Goal: Transaction & Acquisition: Download file/media

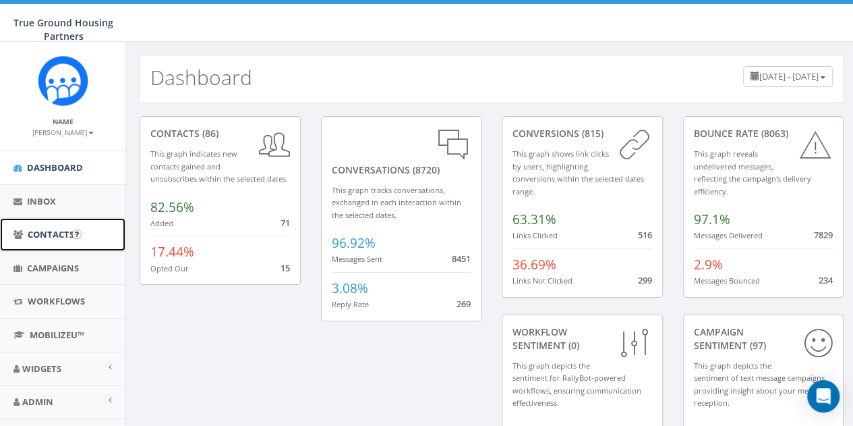
click at [51, 241] on link "Contacts" at bounding box center [62, 234] width 125 height 33
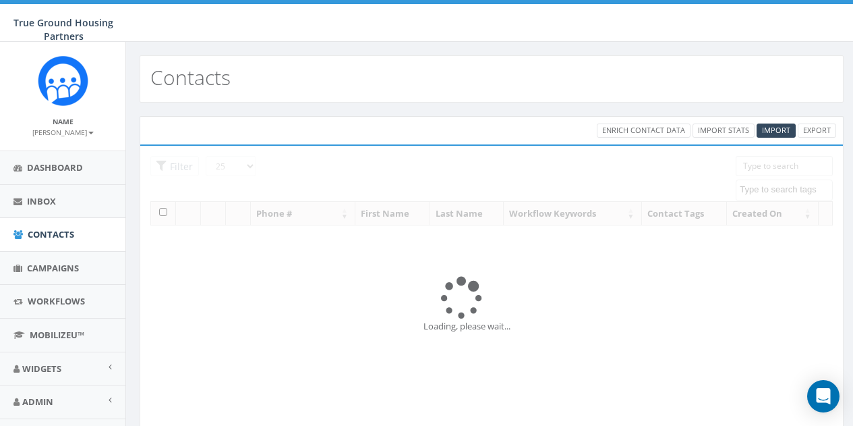
select select
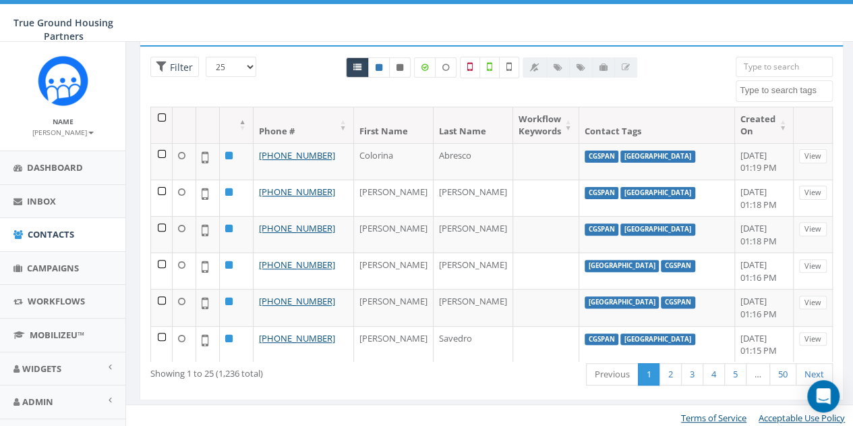
click at [276, 21] on div "True Ground Housing Partners True Ground Housing Partners Profile Sign Out 11.3…" at bounding box center [426, 21] width 853 height 42
click at [306, 46] on div "Loading the filters, please wait!! Phone Number is is not First Name is is not …" at bounding box center [492, 223] width 704 height 356
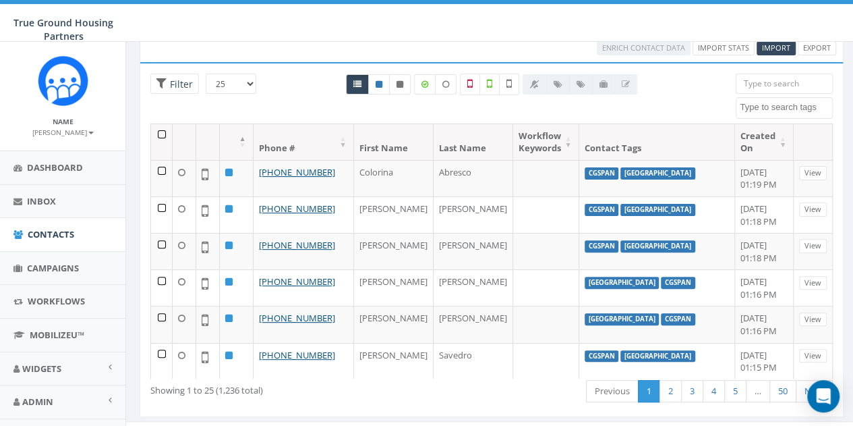
scroll to position [84, 0]
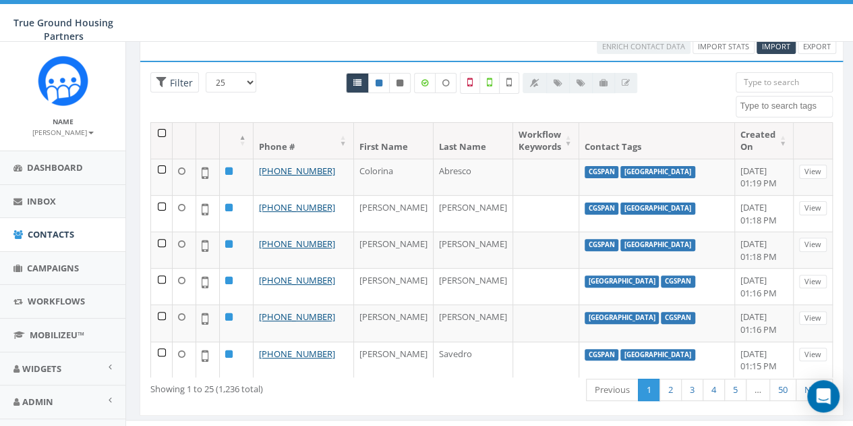
click at [256, 25] on div "True Ground Housing Partners True Ground Housing Partners Profile Sign Out 11.3…" at bounding box center [426, 21] width 853 height 42
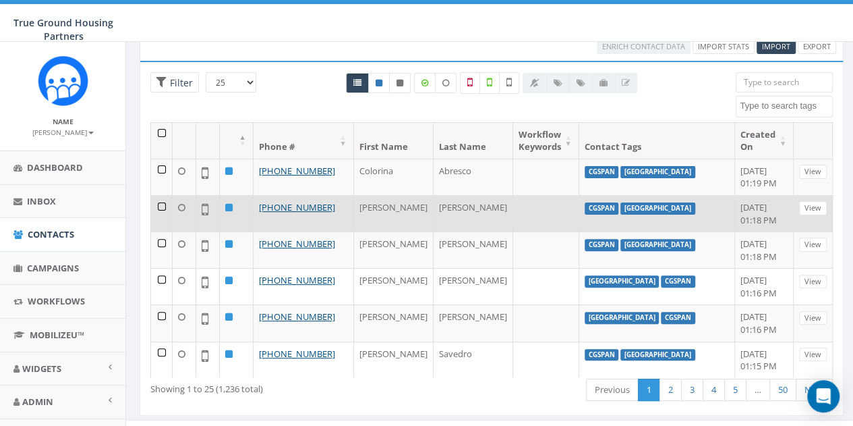
scroll to position [0, 0]
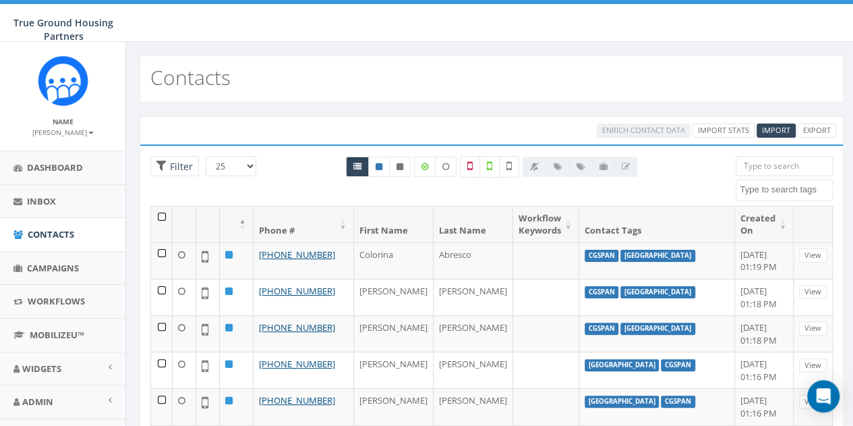
click at [786, 169] on input "search" at bounding box center [784, 166] width 97 height 20
click at [788, 169] on input "search" at bounding box center [784, 166] width 97 height 20
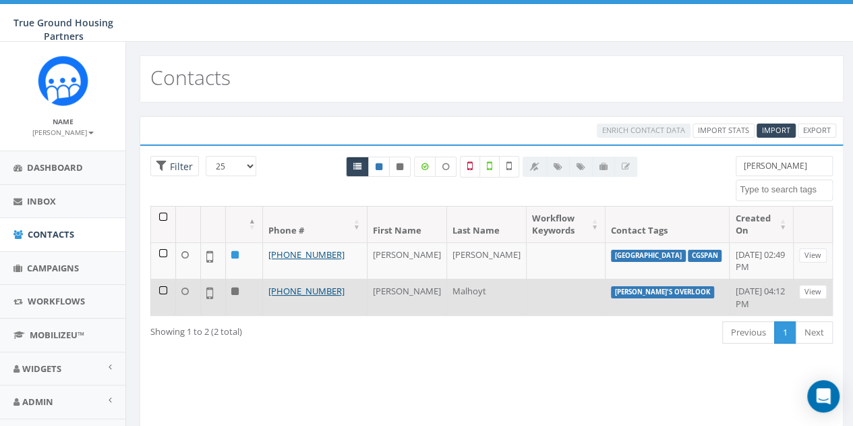
type input "Patricia"
click at [236, 288] on icon at bounding box center [234, 291] width 7 height 9
click at [820, 285] on link "View" at bounding box center [813, 292] width 28 height 14
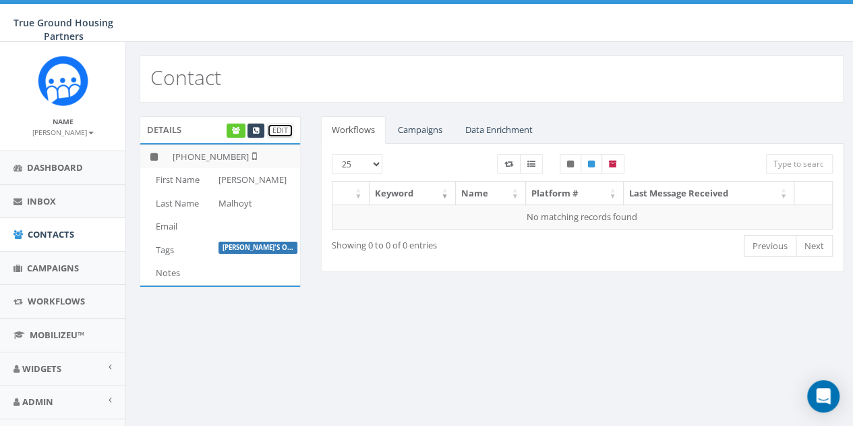
click at [285, 132] on link "Edit" at bounding box center [280, 130] width 26 height 14
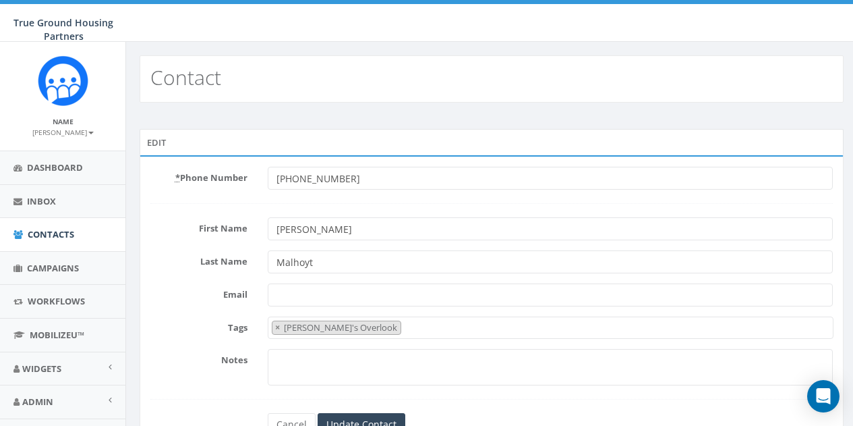
select select "[PERSON_NAME]'s Overlook"
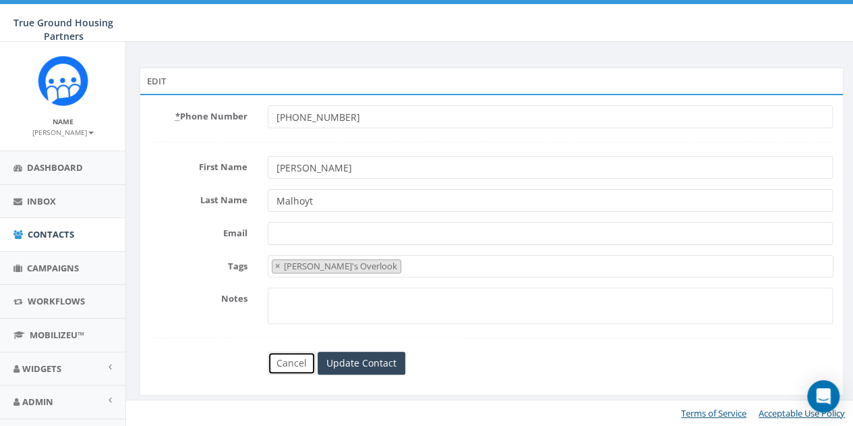
click at [290, 366] on link "Cancel" at bounding box center [292, 362] width 48 height 23
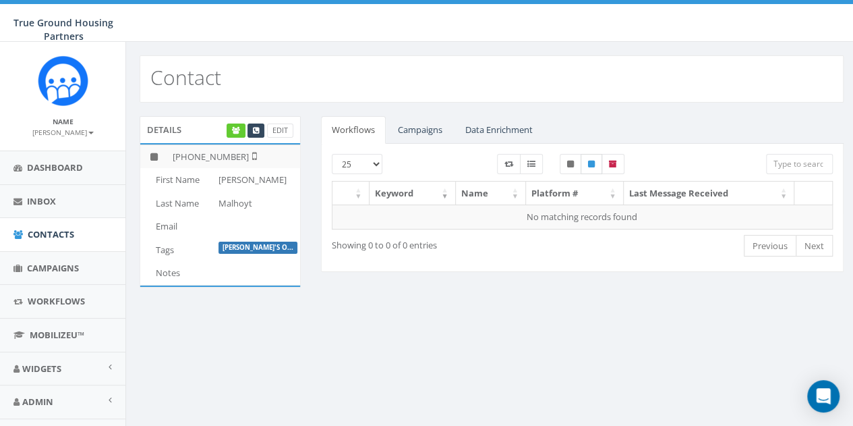
click at [588, 163] on icon at bounding box center [591, 164] width 7 height 8
checkbox input "false"
click at [576, 163] on label at bounding box center [571, 164] width 22 height 20
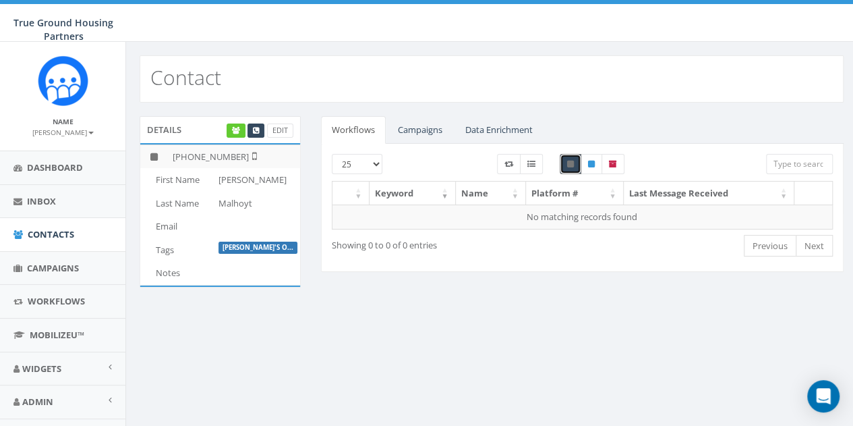
checkbox input "false"
click at [583, 163] on label at bounding box center [592, 164] width 22 height 20
checkbox input "false"
click at [567, 162] on icon at bounding box center [570, 164] width 7 height 8
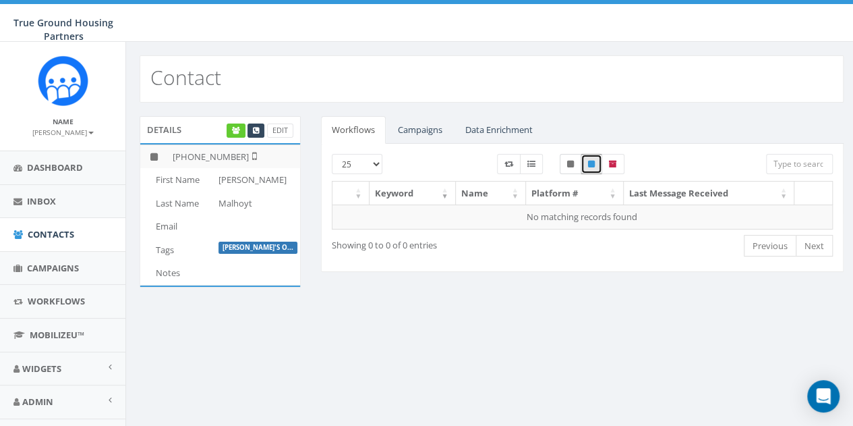
checkbox input "true"
click at [254, 132] on icon at bounding box center [256, 130] width 6 height 7
click at [413, 130] on link "Campaigns" at bounding box center [420, 130] width 66 height 28
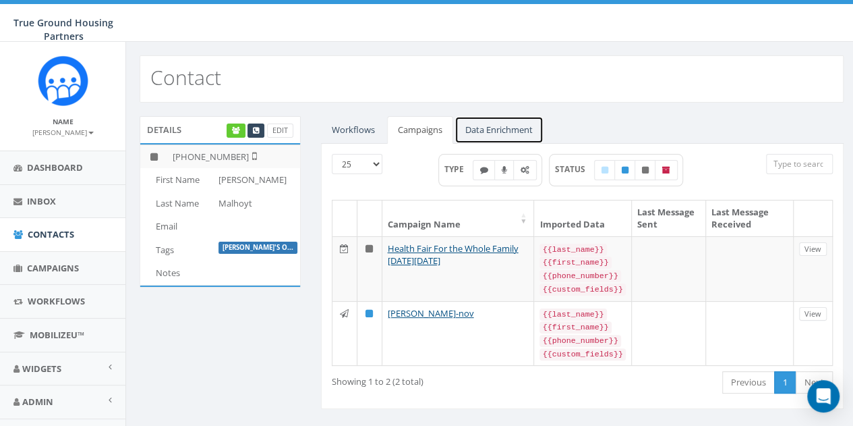
click at [498, 130] on link "Data Enrichment" at bounding box center [499, 130] width 89 height 28
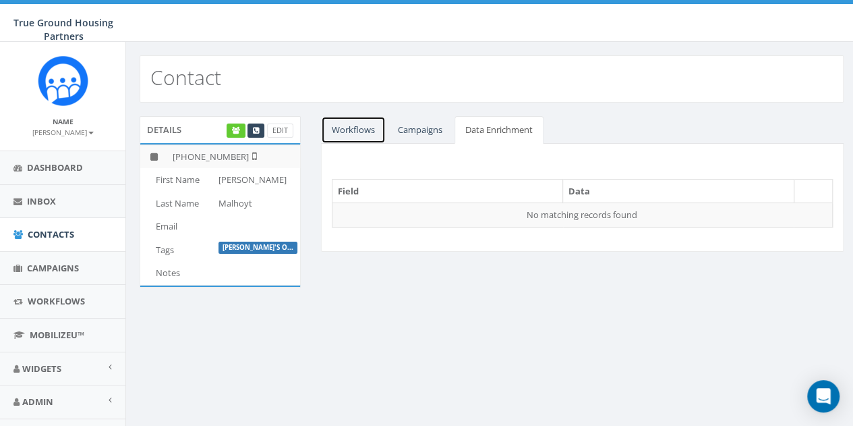
click at [366, 133] on link "Workflows" at bounding box center [353, 130] width 65 height 28
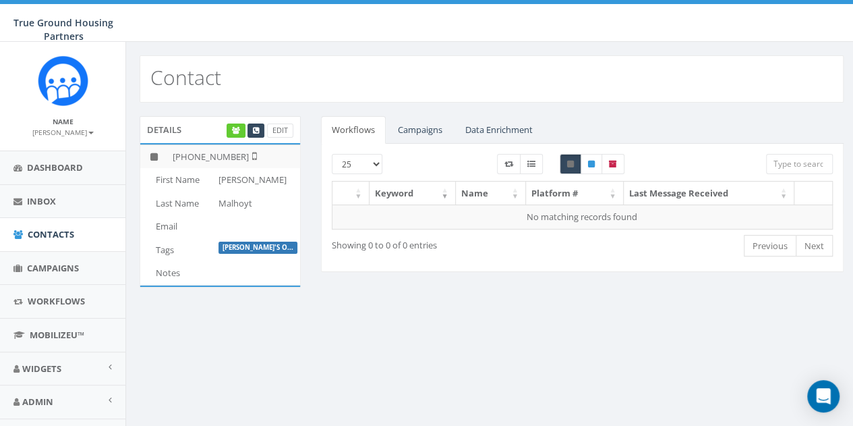
click at [493, 333] on div "Contact Details Edit +1 703-855-2199 First Name Patricia Last Name Malhoyt Emai…" at bounding box center [491, 265] width 732 height 446
click at [47, 231] on span "Contacts" at bounding box center [51, 234] width 47 height 12
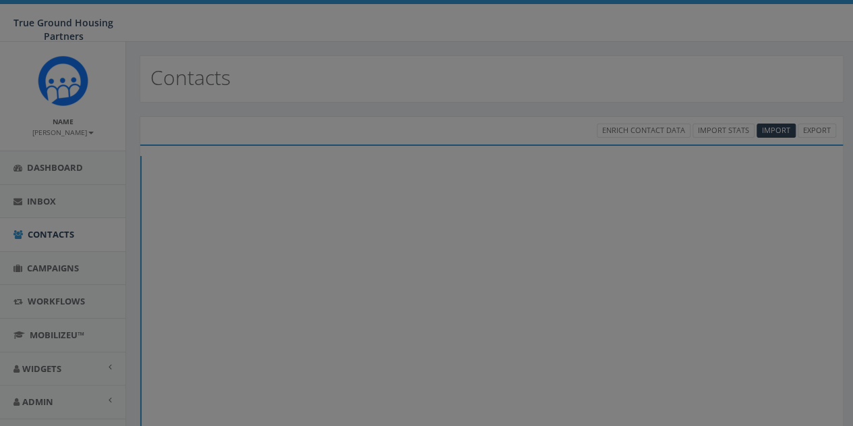
select select
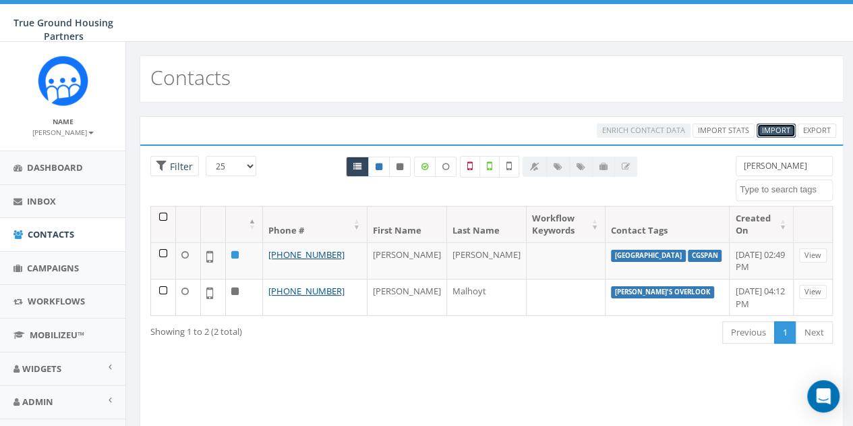
click at [787, 132] on span "Import" at bounding box center [776, 130] width 28 height 10
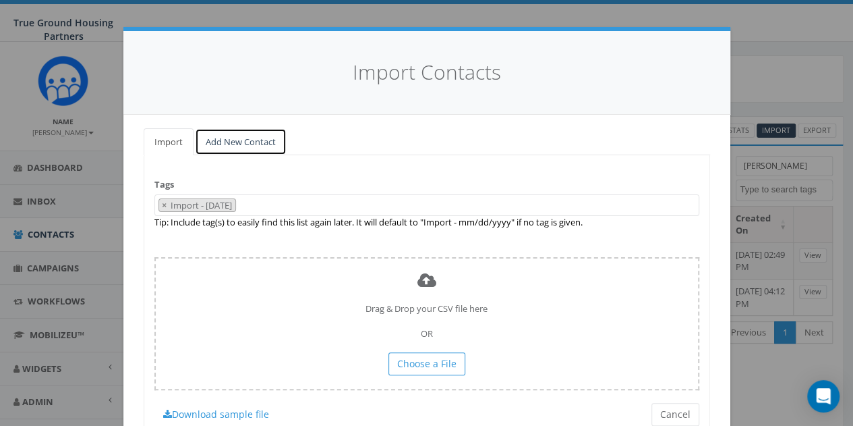
click at [227, 142] on link "Add New Contact" at bounding box center [241, 142] width 92 height 28
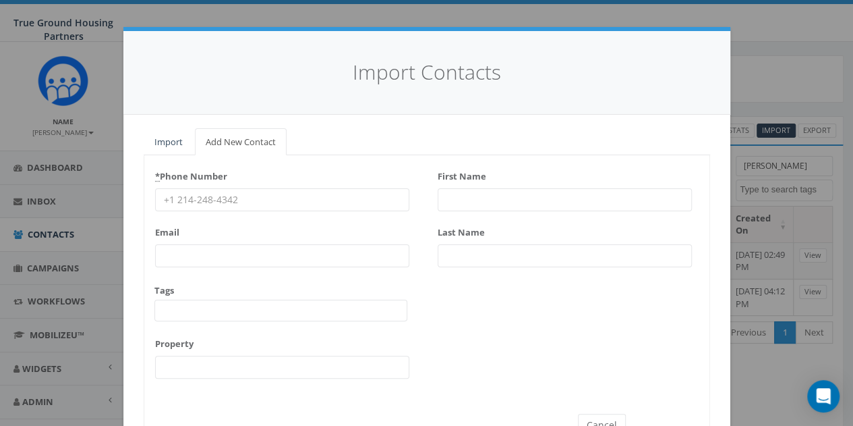
click at [194, 195] on input "* Phone Number" at bounding box center [282, 199] width 254 height 23
type input "281-794-2430"
click at [502, 200] on input "First Name" at bounding box center [565, 199] width 254 height 23
type input "Lynda"
click at [445, 257] on input "Last Name" at bounding box center [565, 255] width 254 height 23
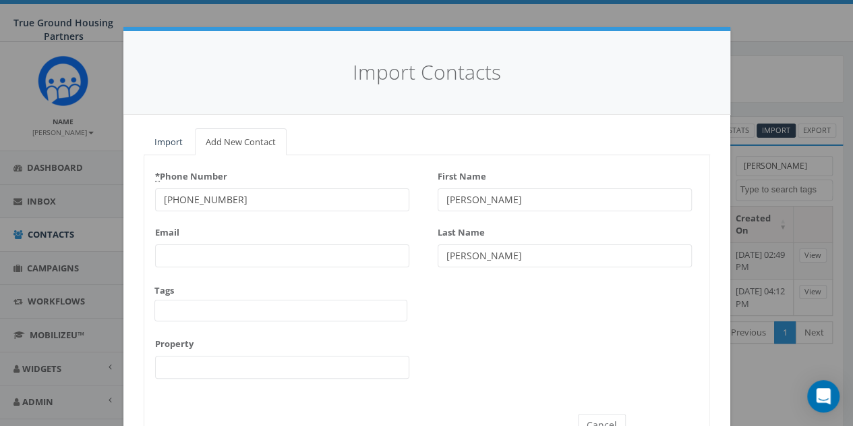
type input "Mills"
click at [243, 310] on span at bounding box center [280, 311] width 253 height 22
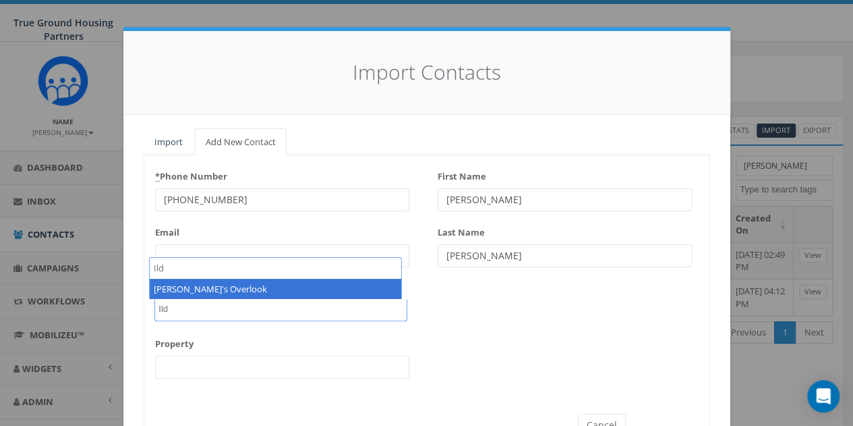
type textarea "Ild"
select select "[PERSON_NAME]'s Overlook"
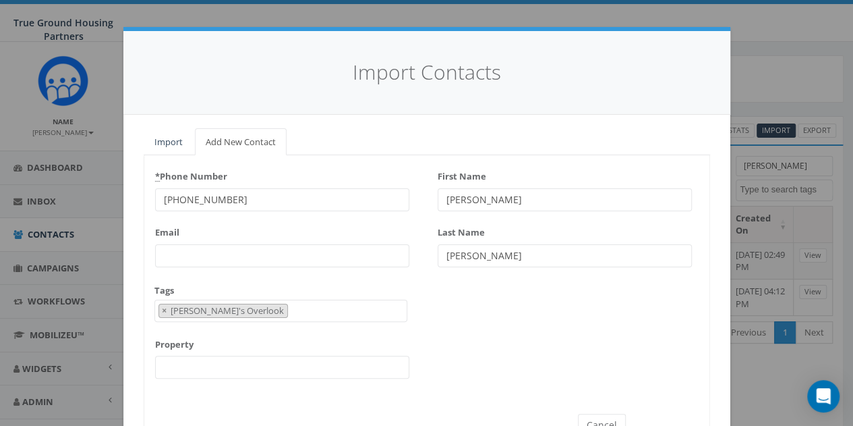
scroll to position [70, 0]
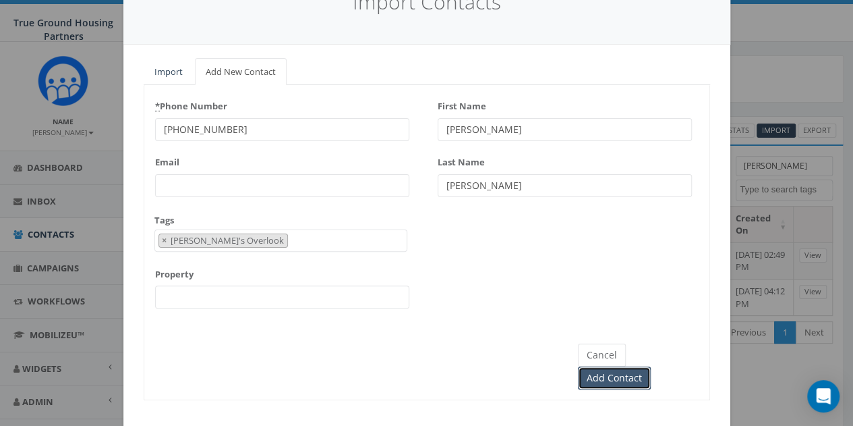
click at [651, 366] on input "Add Contact" at bounding box center [614, 377] width 73 height 23
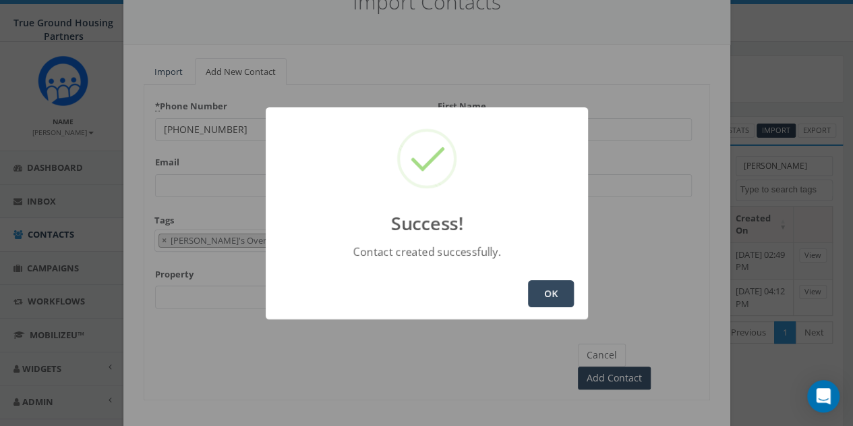
click at [550, 295] on button "OK" at bounding box center [551, 293] width 46 height 27
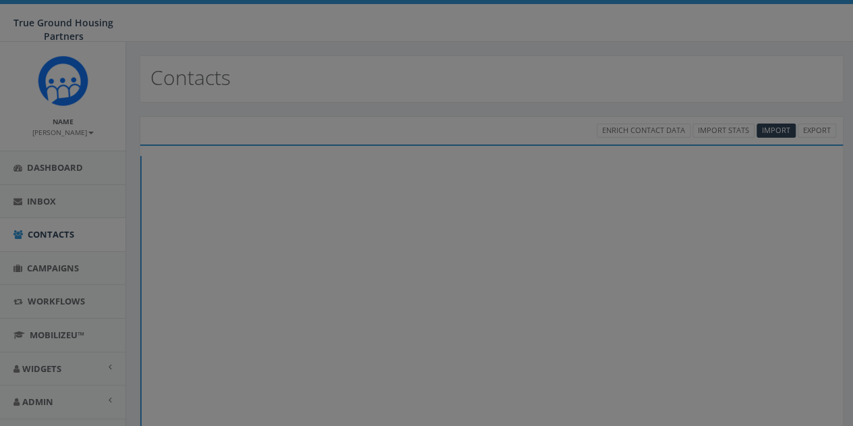
select select
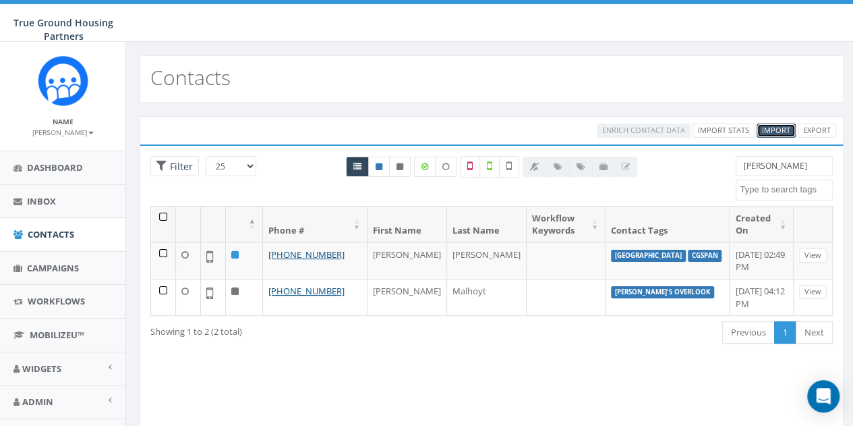
click at [783, 130] on span "Import" at bounding box center [776, 130] width 28 height 10
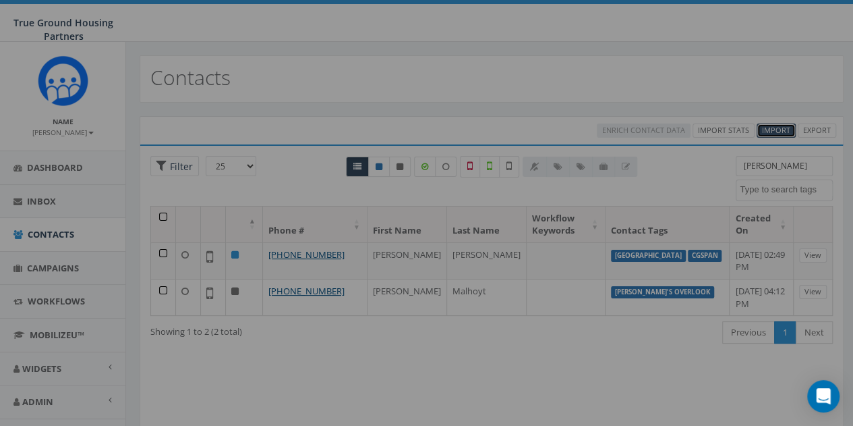
select select
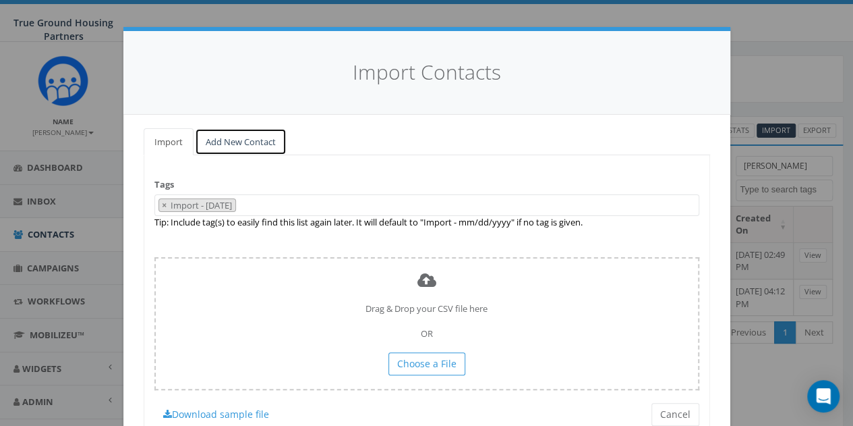
click at [233, 138] on link "Add New Contact" at bounding box center [241, 142] width 92 height 28
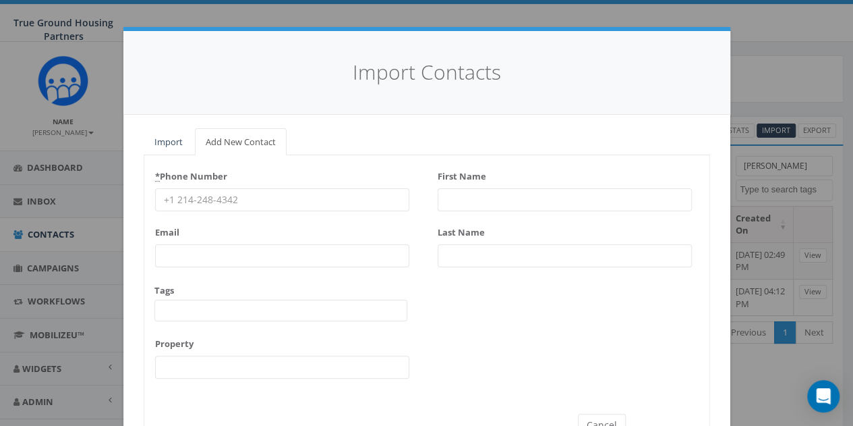
click at [171, 202] on input "* Phone Number" at bounding box center [282, 199] width 254 height 23
type input "7576928905"
click at [501, 199] on input "First Name" at bounding box center [565, 199] width 254 height 23
type input "Glenda"
click at [476, 252] on input "Last Name" at bounding box center [565, 255] width 254 height 23
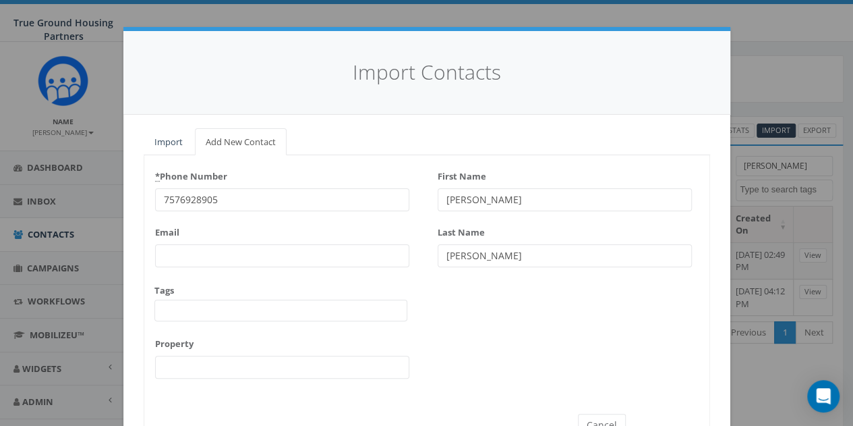
type input "Graves"
click at [201, 307] on span at bounding box center [280, 311] width 253 height 22
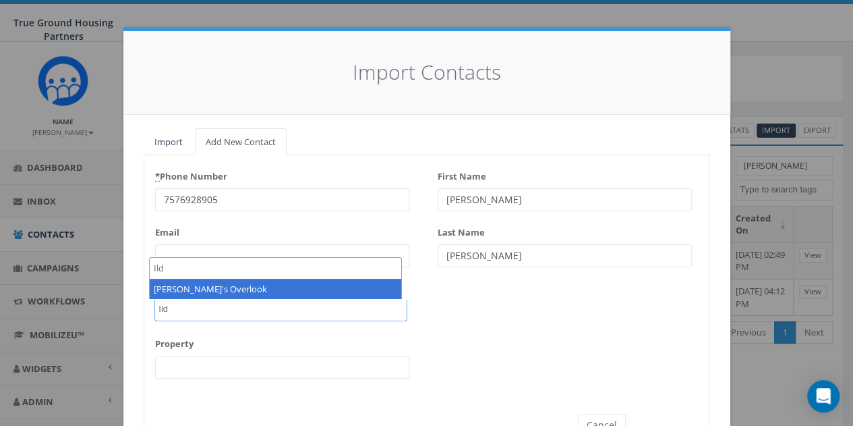
type textarea "Ild"
select select "Ilda's Overlook"
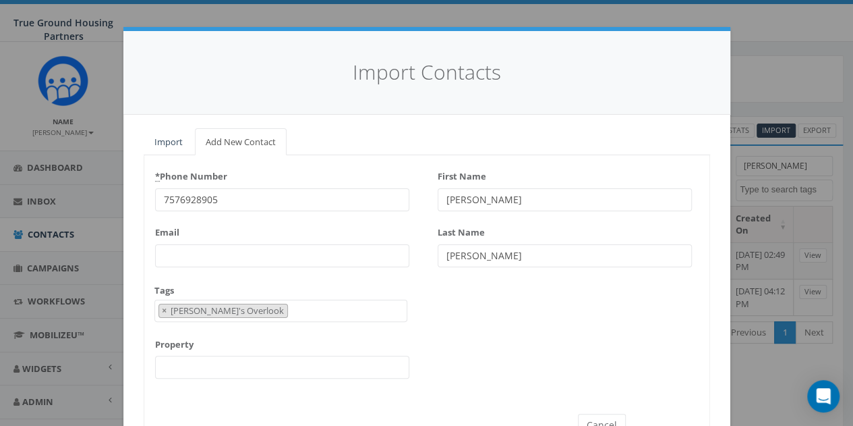
scroll to position [282, 0]
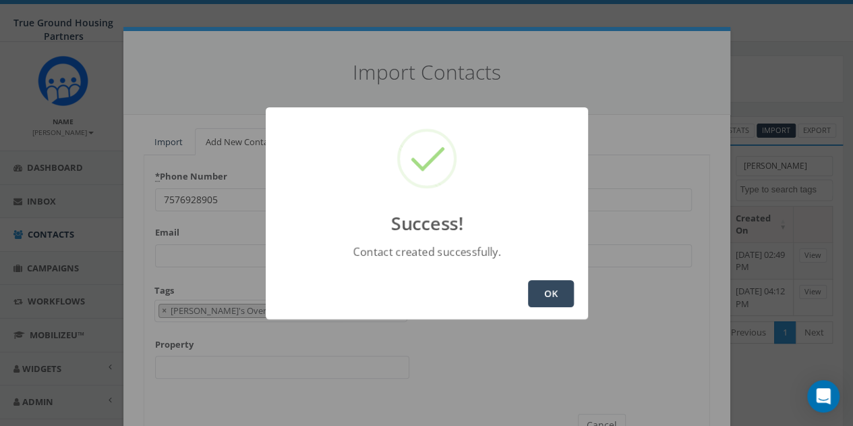
click at [555, 296] on button "OK" at bounding box center [551, 293] width 46 height 27
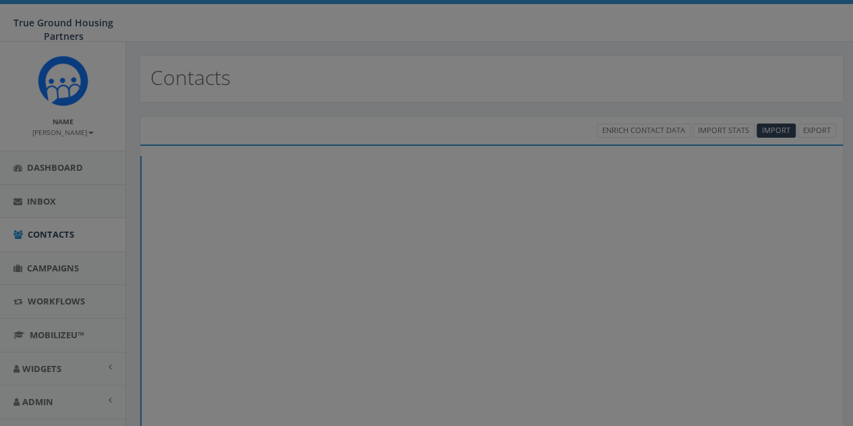
select select
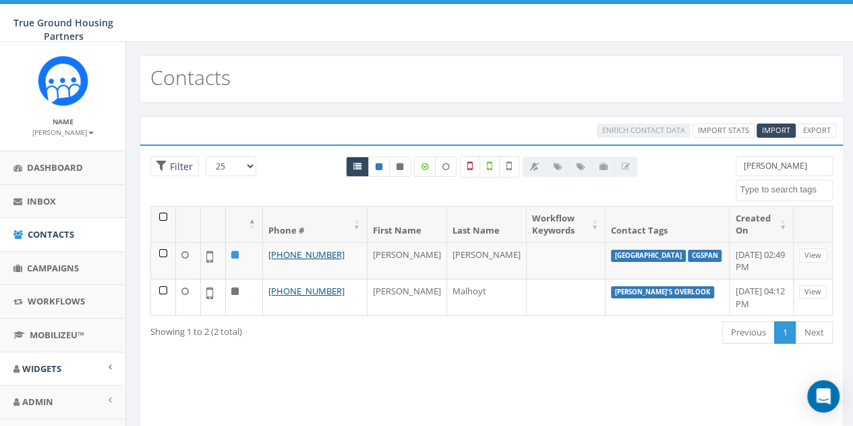
scroll to position [61, 0]
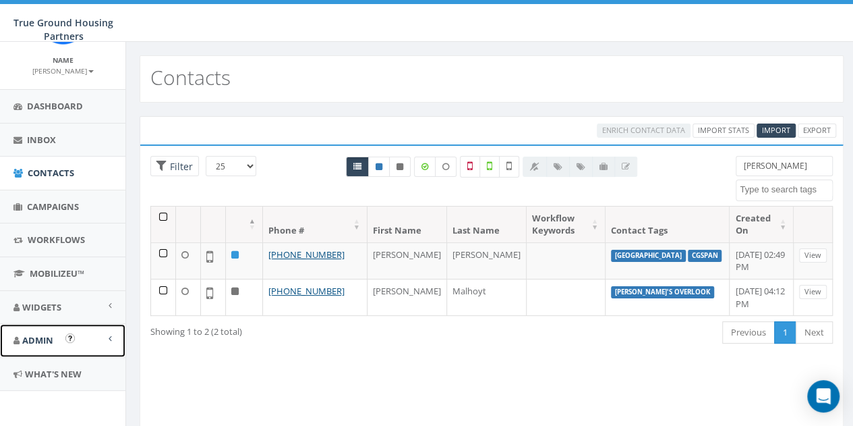
click at [44, 334] on span "Admin" at bounding box center [37, 340] width 31 height 12
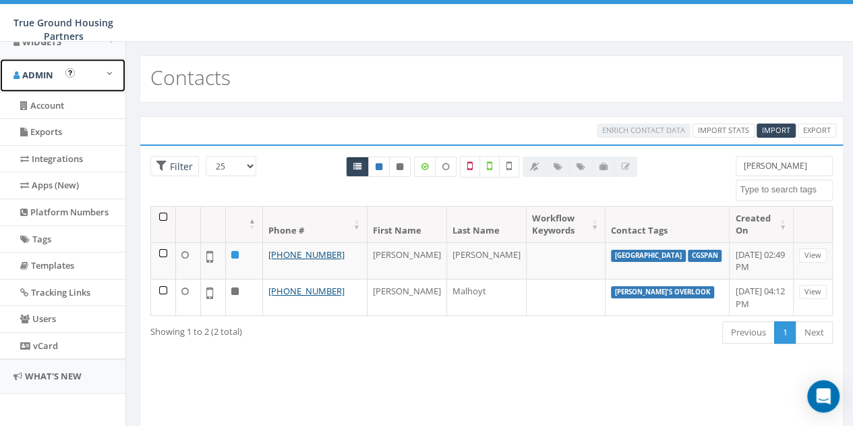
scroll to position [324, 0]
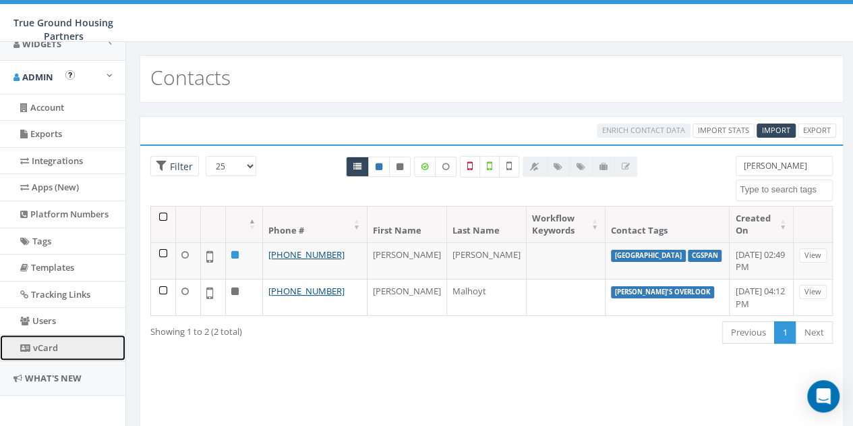
click at [57, 342] on link "vCard" at bounding box center [62, 348] width 125 height 26
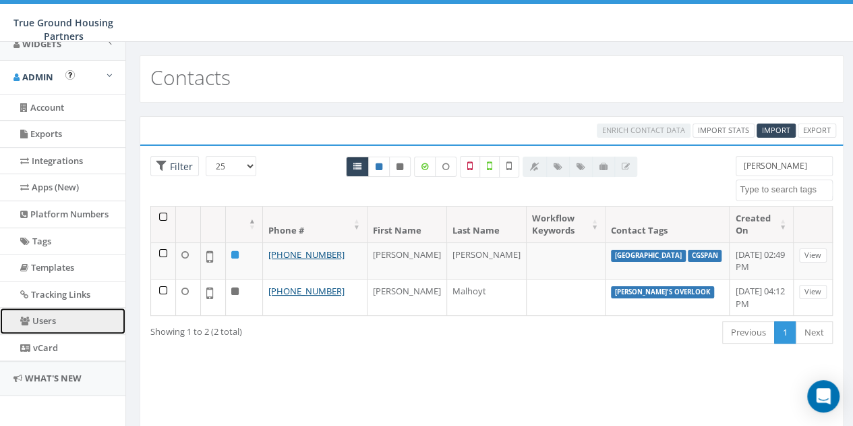
click at [65, 319] on link "Users" at bounding box center [62, 321] width 125 height 26
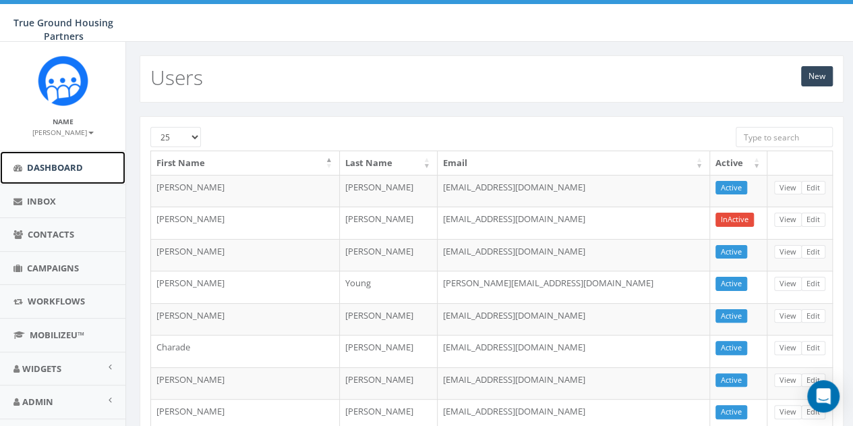
click at [42, 164] on span "Dashboard" at bounding box center [55, 167] width 56 height 12
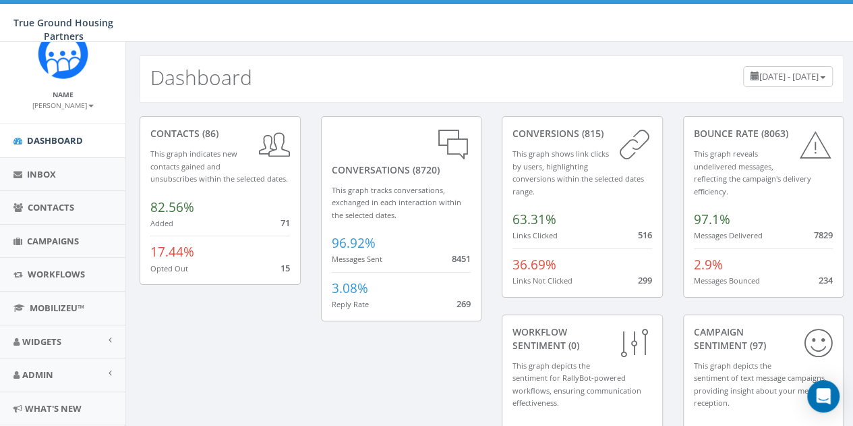
scroll to position [61, 0]
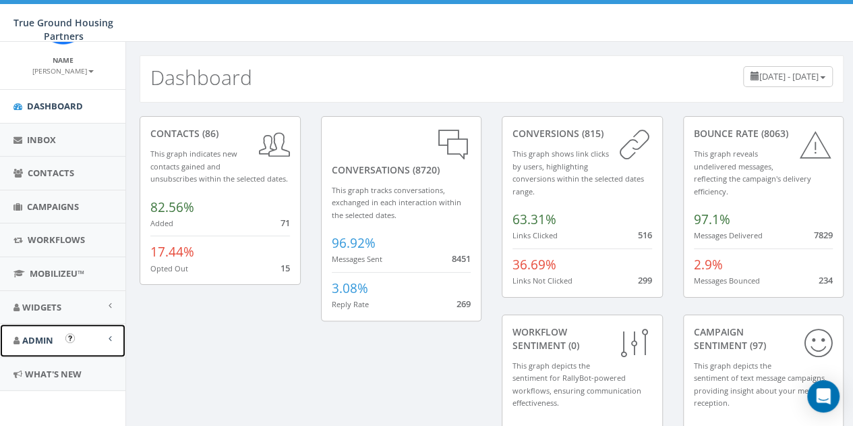
click at [96, 345] on link "Admin" at bounding box center [62, 340] width 125 height 33
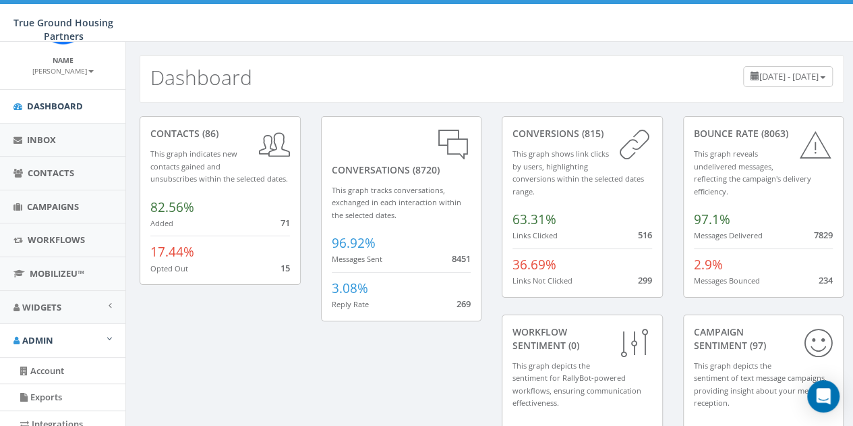
click at [123, 258] on body "True Ground Housing Partners True Ground Housing Partners Profile Sign Out 11.3…" at bounding box center [426, 213] width 853 height 426
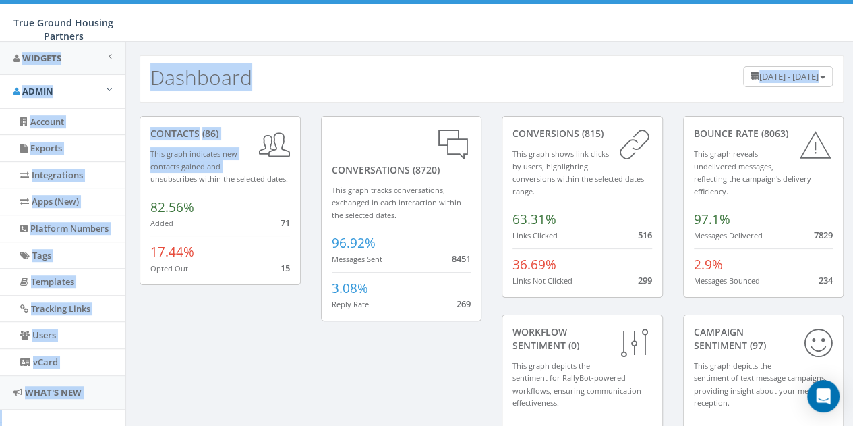
scroll to position [327, 0]
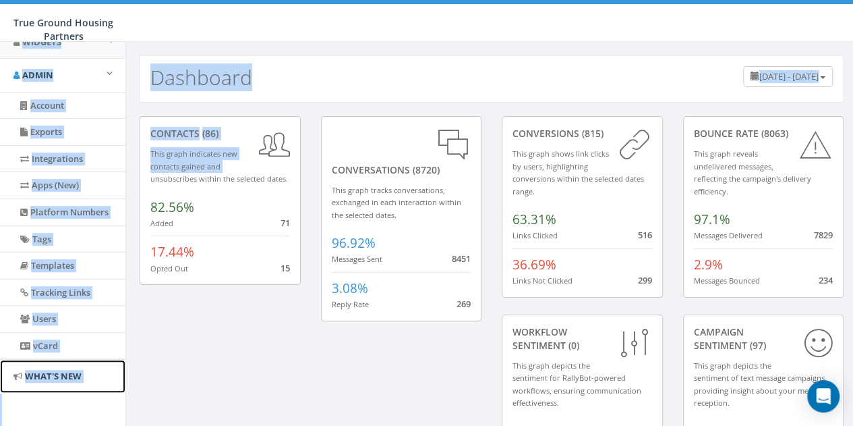
click at [58, 379] on link "What's New" at bounding box center [62, 376] width 125 height 33
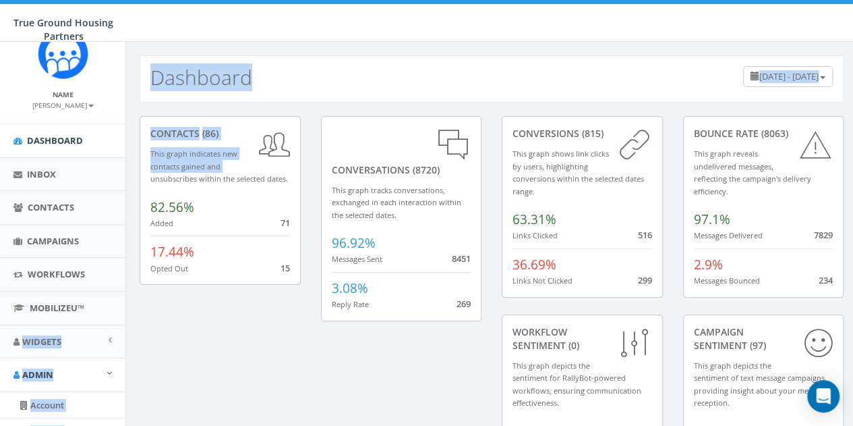
scroll to position [0, 0]
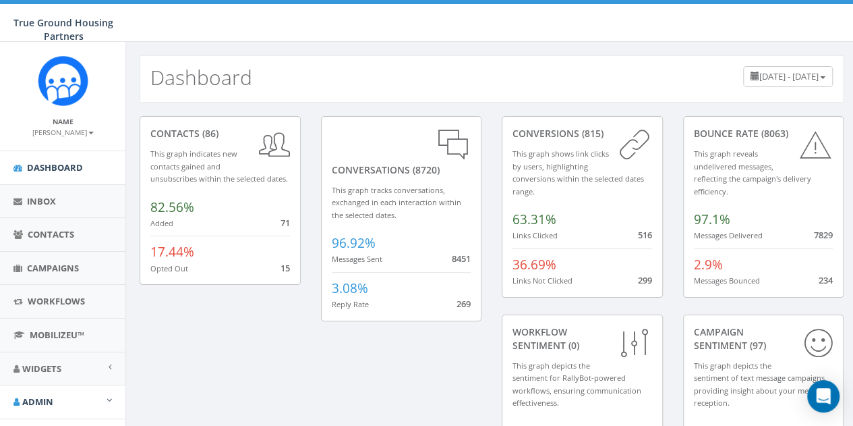
click at [69, 372] on link "Widgets" at bounding box center [62, 368] width 125 height 33
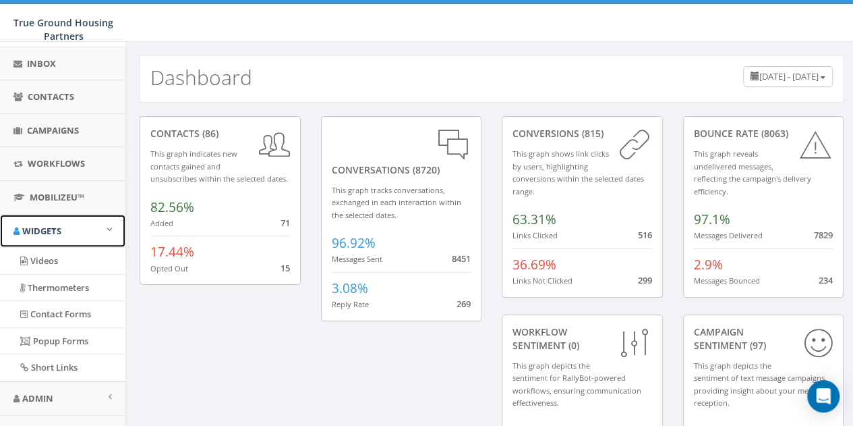
scroll to position [144, 0]
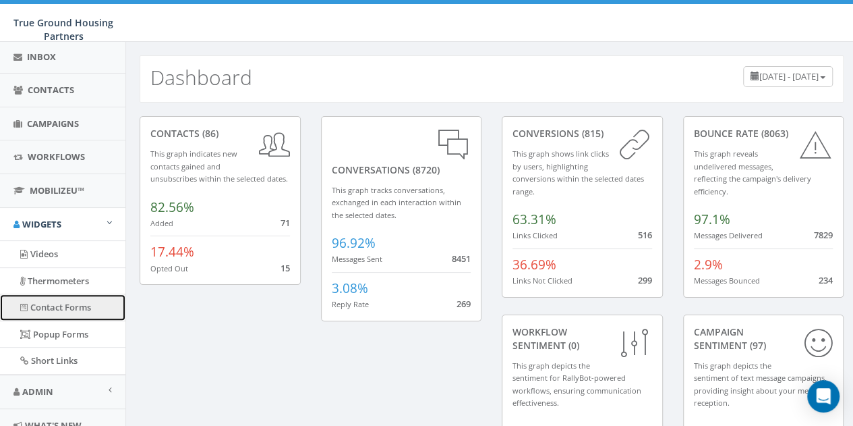
click at [78, 307] on link "Contact Forms" at bounding box center [62, 307] width 125 height 26
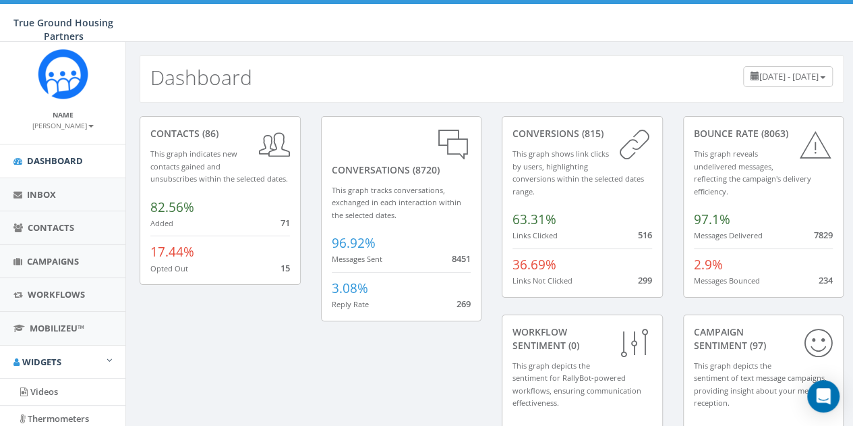
scroll to position [0, 0]
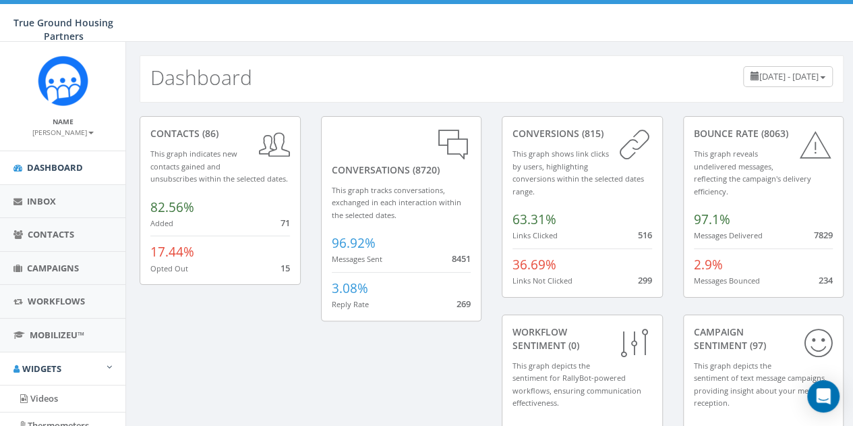
click at [73, 133] on small "[PERSON_NAME]" at bounding box center [62, 131] width 61 height 9
click at [65, 148] on link "Profile" at bounding box center [67, 152] width 107 height 17
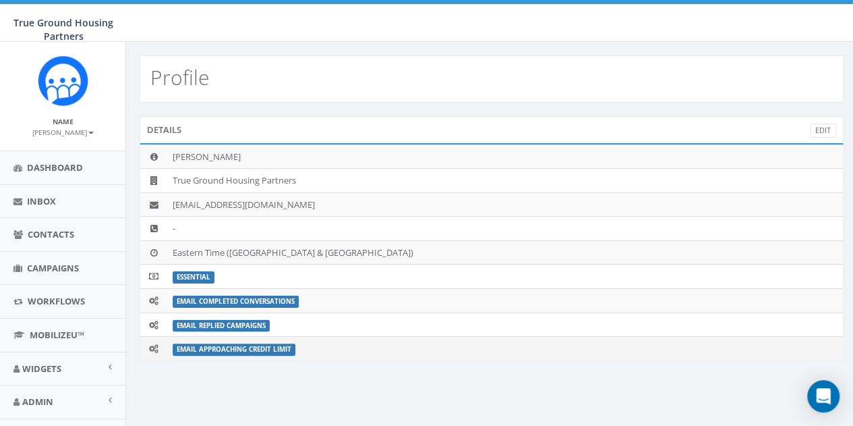
click at [271, 346] on label "Email Approaching Credit Limit" at bounding box center [234, 349] width 123 height 12
click at [227, 349] on label "Email Approaching Credit Limit" at bounding box center [234, 349] width 123 height 12
click at [38, 397] on span "Admin" at bounding box center [37, 401] width 31 height 12
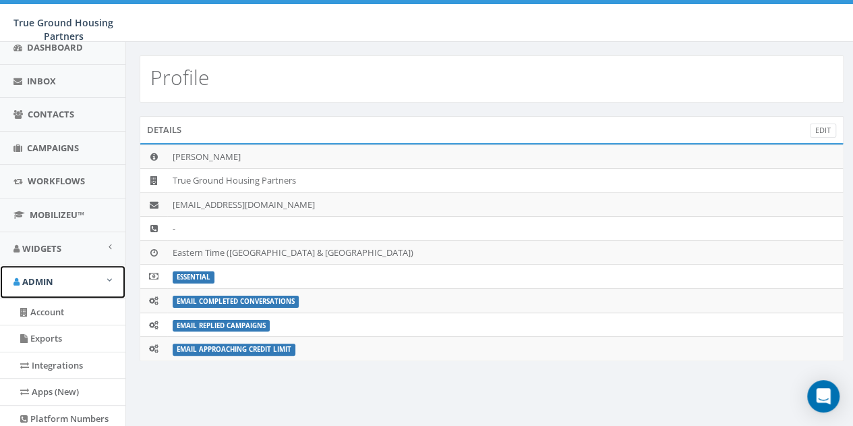
scroll to position [123, 0]
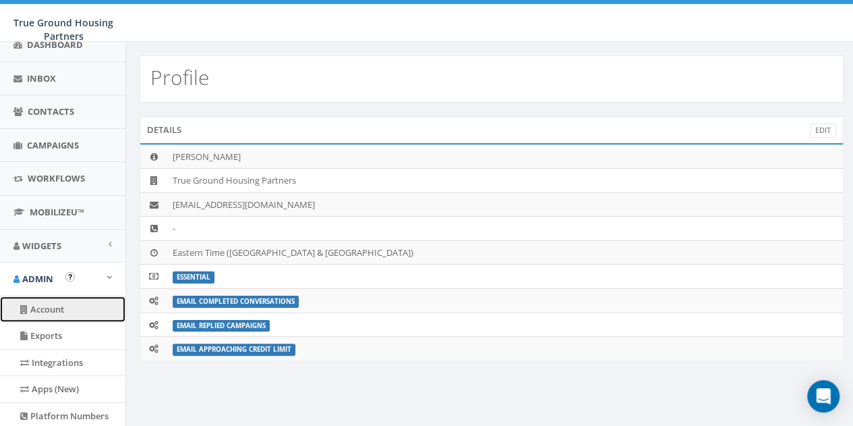
click at [57, 310] on link "Account" at bounding box center [62, 309] width 125 height 26
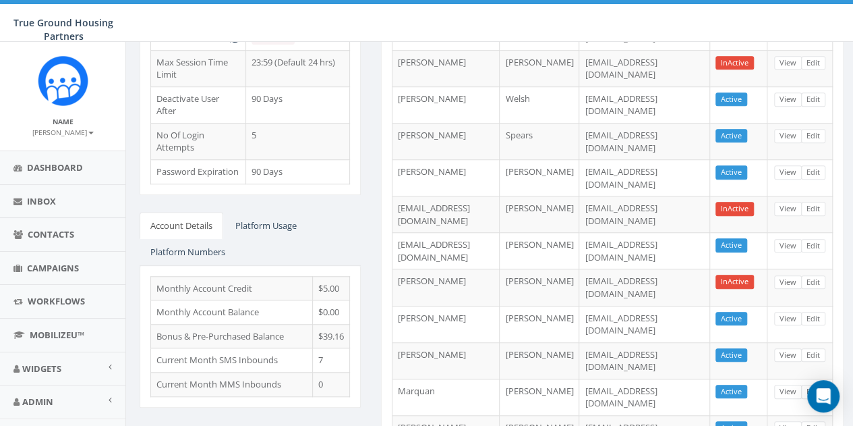
scroll to position [519, 0]
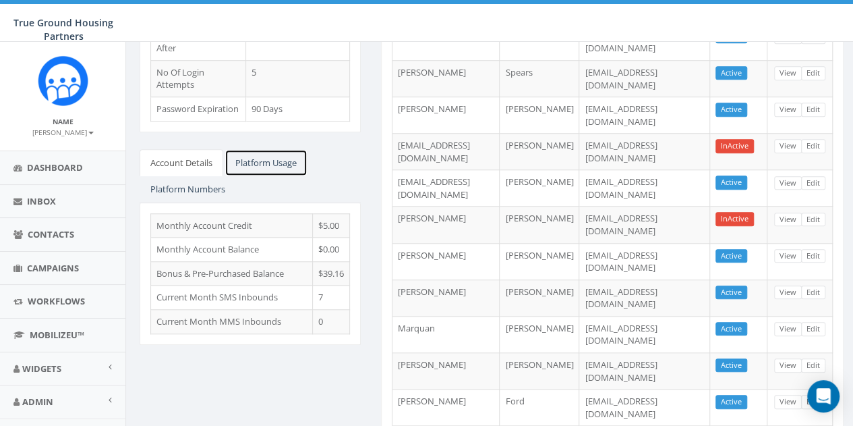
click at [252, 155] on link "Platform Usage" at bounding box center [266, 163] width 83 height 28
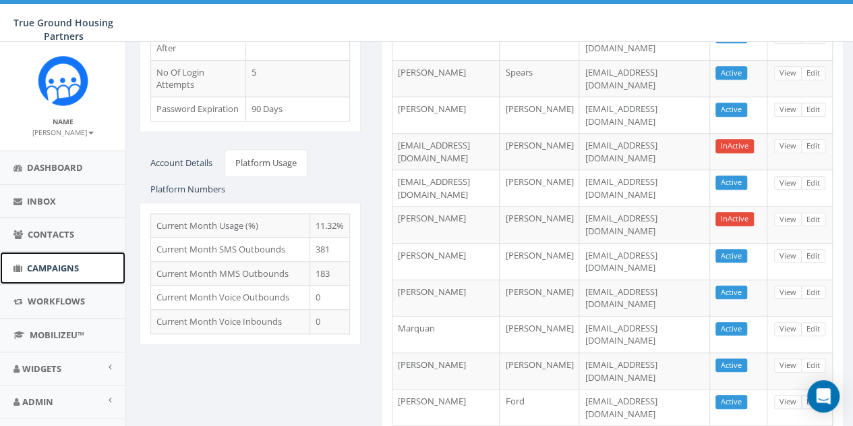
click at [42, 266] on span "Campaigns" at bounding box center [53, 268] width 52 height 12
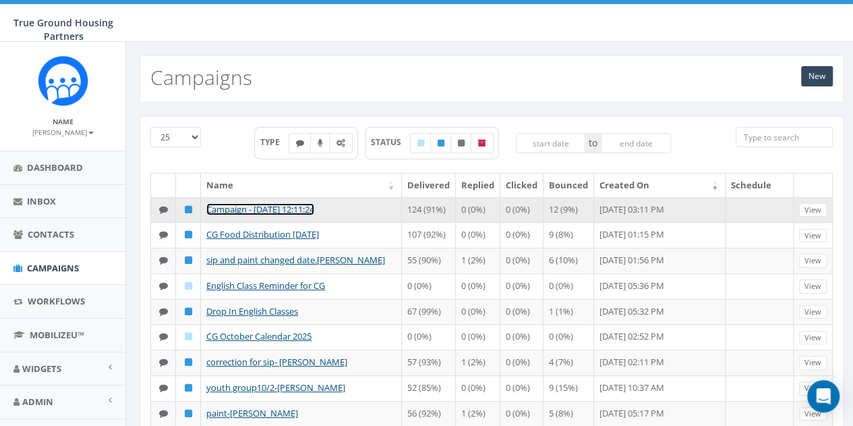
click at [295, 208] on link "Campaign - [DATE] 12:11:24" at bounding box center [260, 209] width 108 height 12
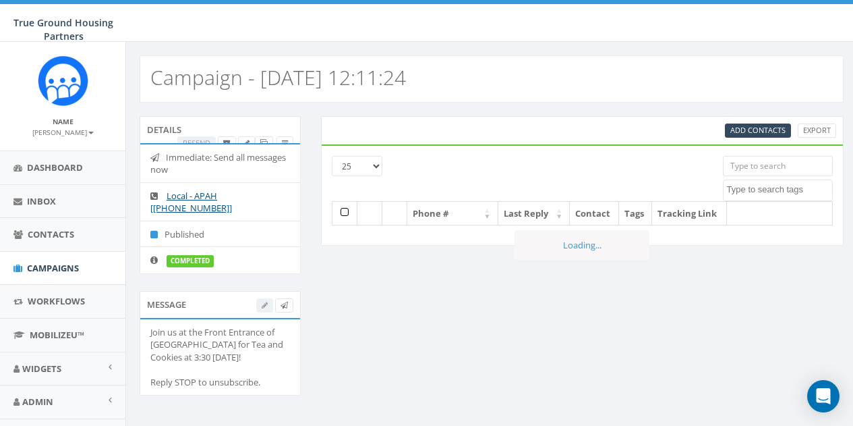
select select
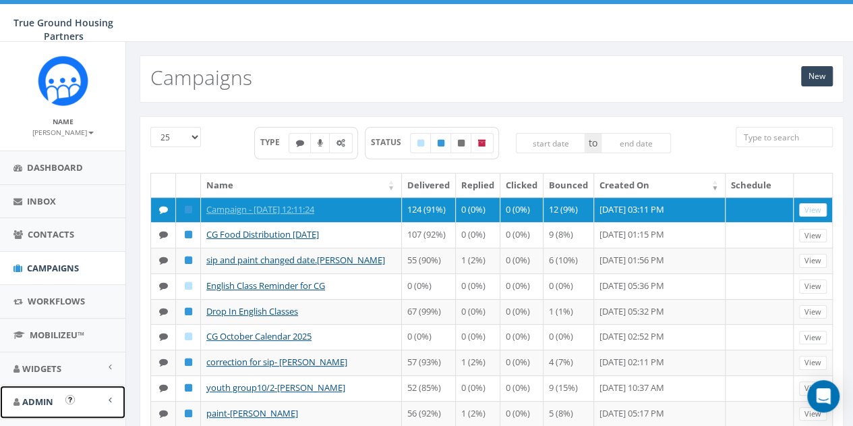
click at [34, 397] on span "Admin" at bounding box center [37, 401] width 31 height 12
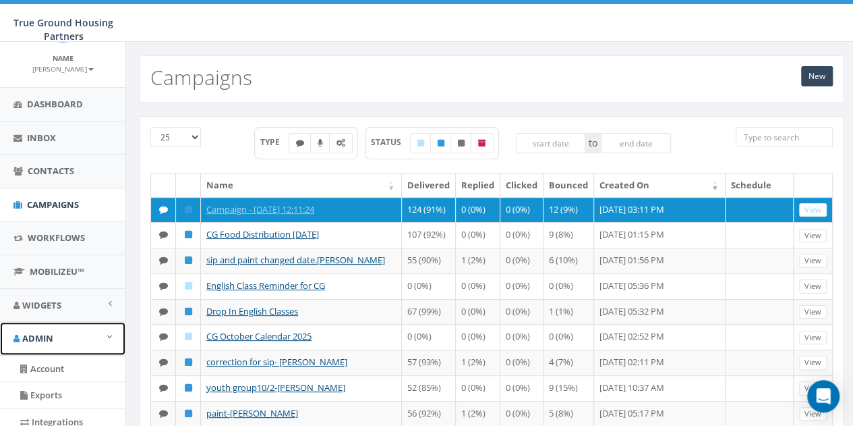
scroll to position [78, 0]
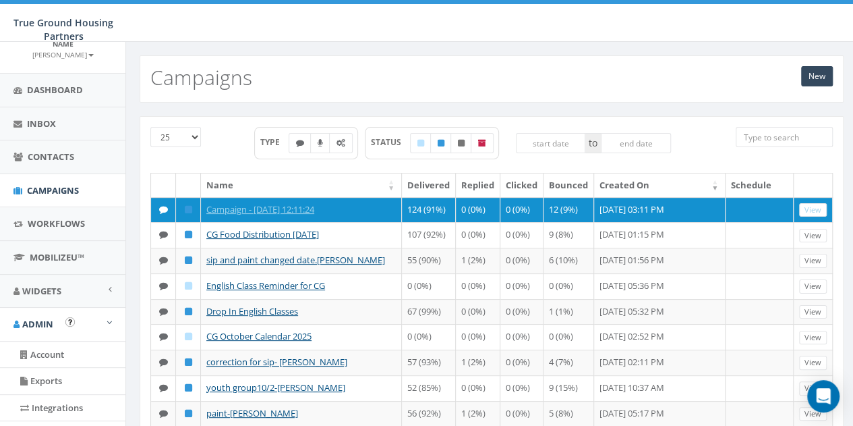
click at [67, 324] on img "Open In-App Guide" at bounding box center [69, 321] width 9 height 9
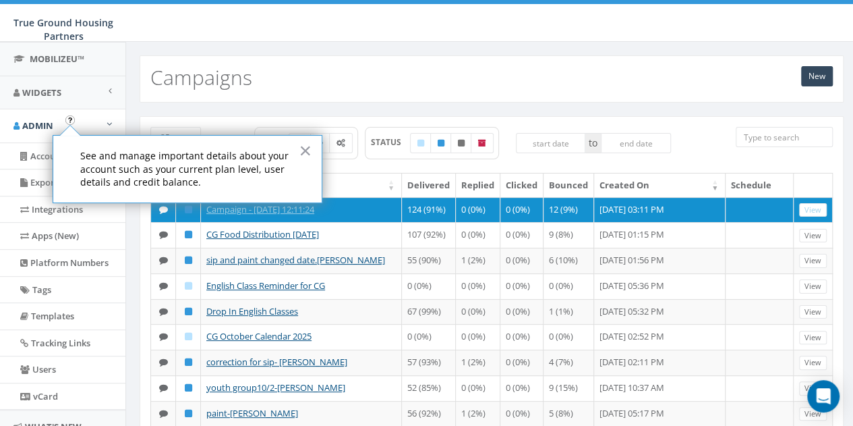
scroll to position [279, 0]
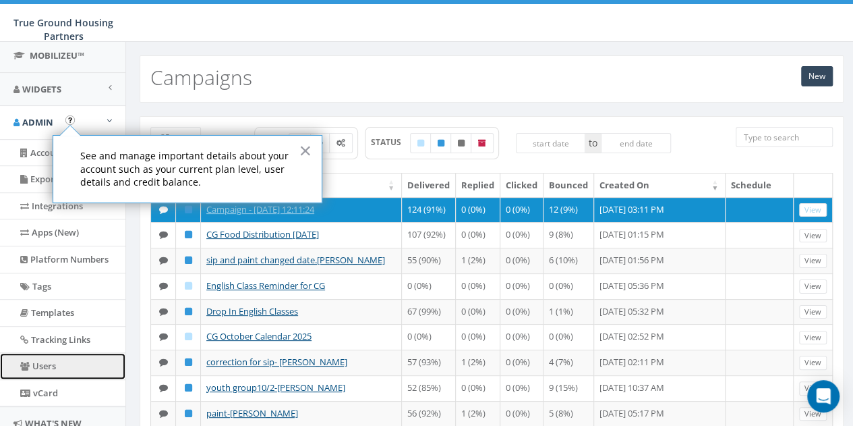
click at [58, 358] on link "Users" at bounding box center [62, 366] width 125 height 26
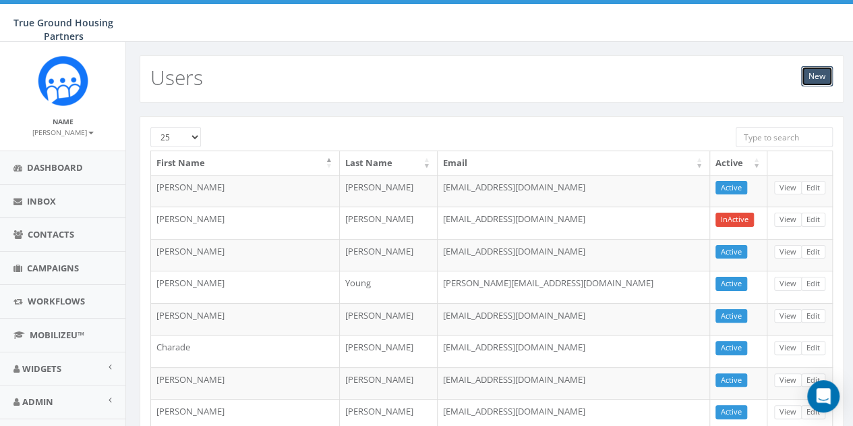
click at [815, 80] on link "New" at bounding box center [817, 76] width 32 height 20
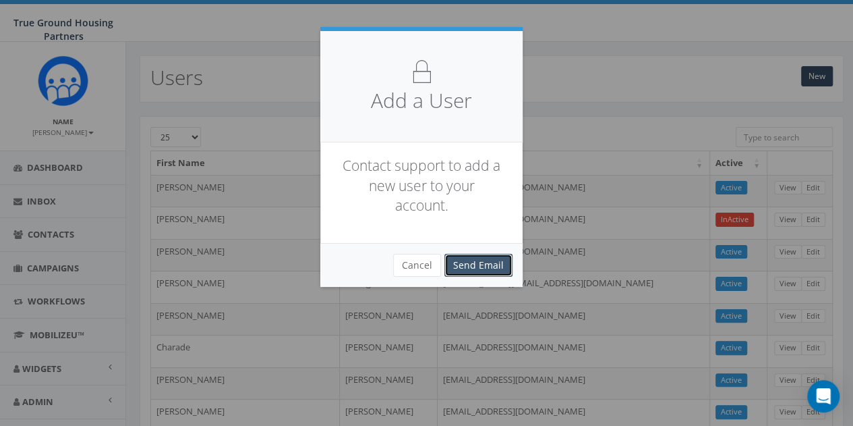
click at [471, 264] on link "Send Email" at bounding box center [479, 265] width 68 height 23
click at [482, 260] on link "Send Email" at bounding box center [479, 265] width 68 height 23
click at [437, 265] on button "Cancel" at bounding box center [417, 265] width 48 height 23
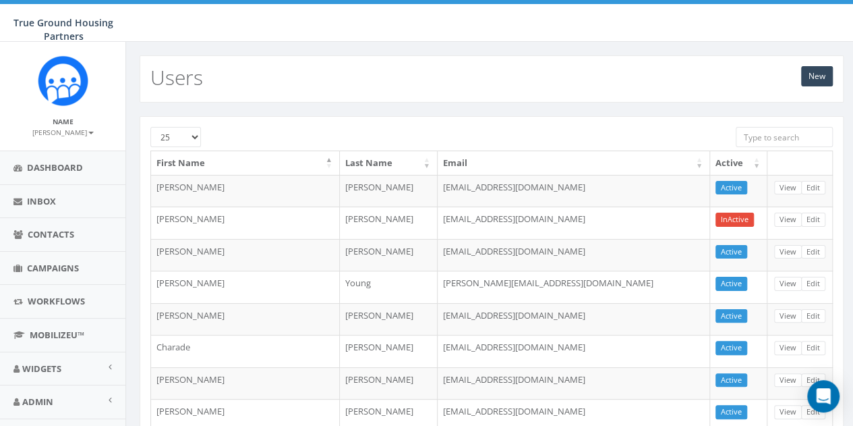
click at [57, 24] on span "True Ground Housing Partners" at bounding box center [63, 29] width 100 height 26
click at [65, 90] on img at bounding box center [63, 80] width 51 height 51
click at [51, 127] on small "[PERSON_NAME]" at bounding box center [62, 131] width 61 height 9
click at [55, 123] on small "Name" at bounding box center [63, 121] width 21 height 9
click at [31, 65] on div "Name Jessica Stuart Profile Sign Out" at bounding box center [62, 96] width 125 height 109
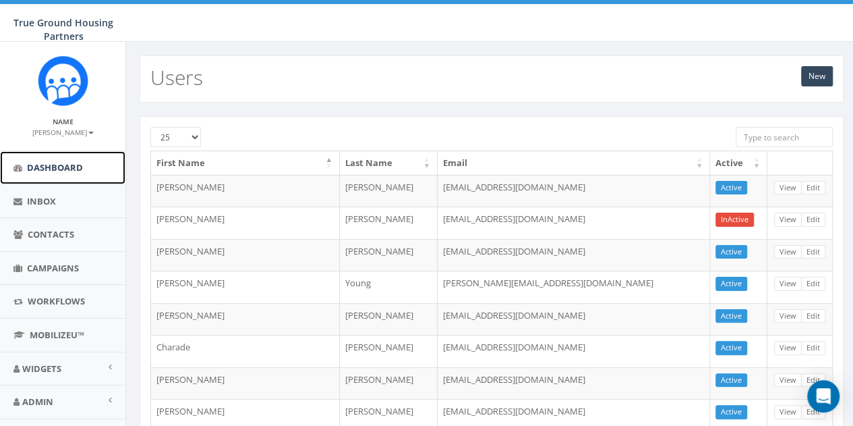
click at [19, 151] on link "Dashboard" at bounding box center [62, 167] width 125 height 33
click at [34, 177] on link "Dashboard" at bounding box center [62, 167] width 125 height 33
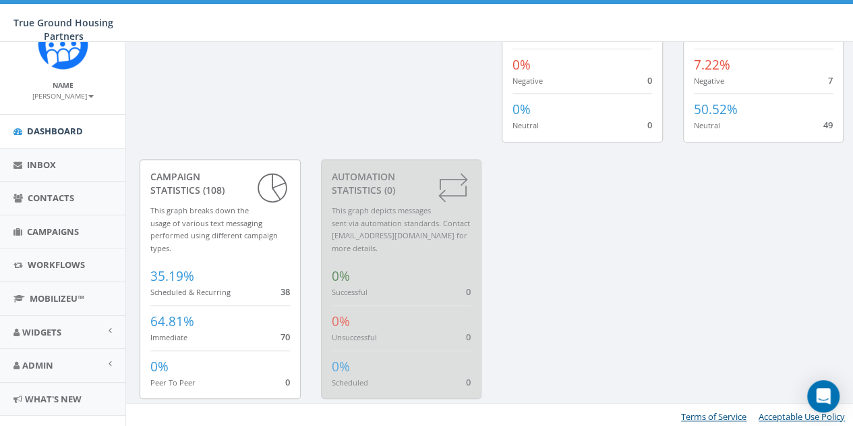
scroll to position [61, 0]
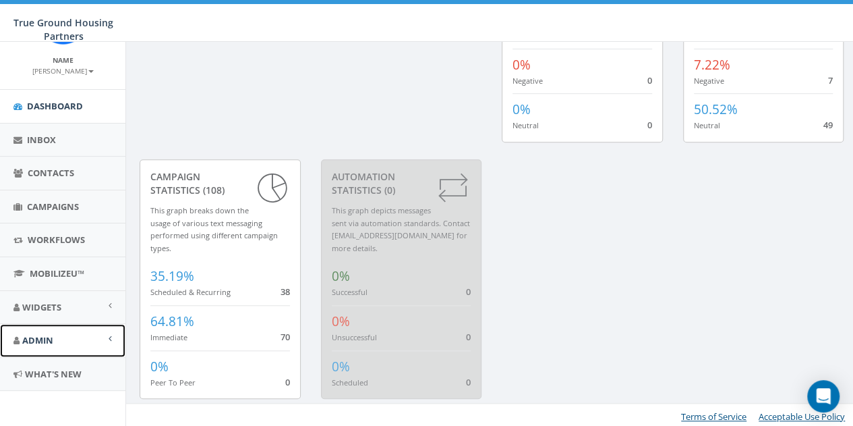
click at [105, 339] on link "Admin" at bounding box center [62, 340] width 125 height 33
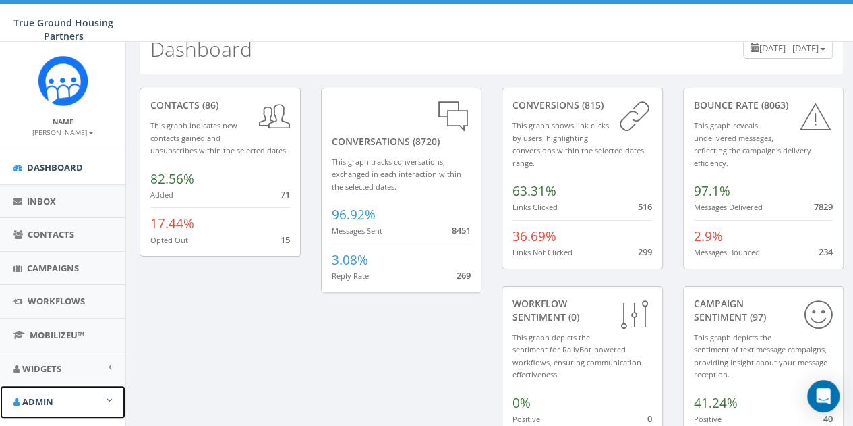
scroll to position [0, 0]
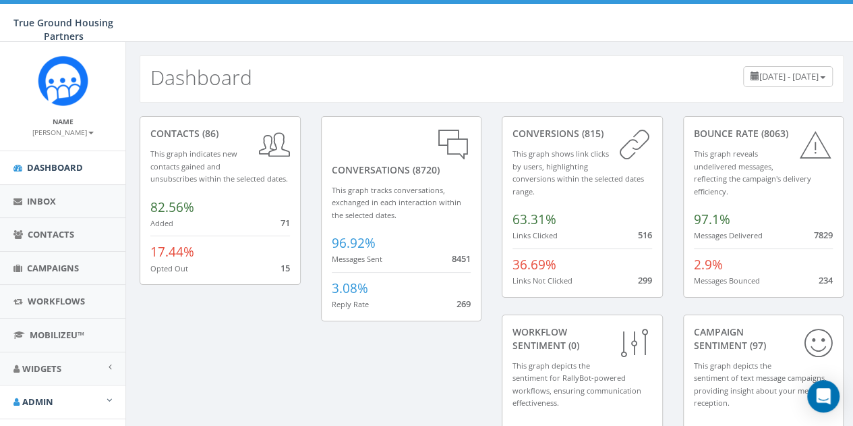
click at [52, 27] on span "True Ground Housing Partners" at bounding box center [63, 29] width 100 height 26
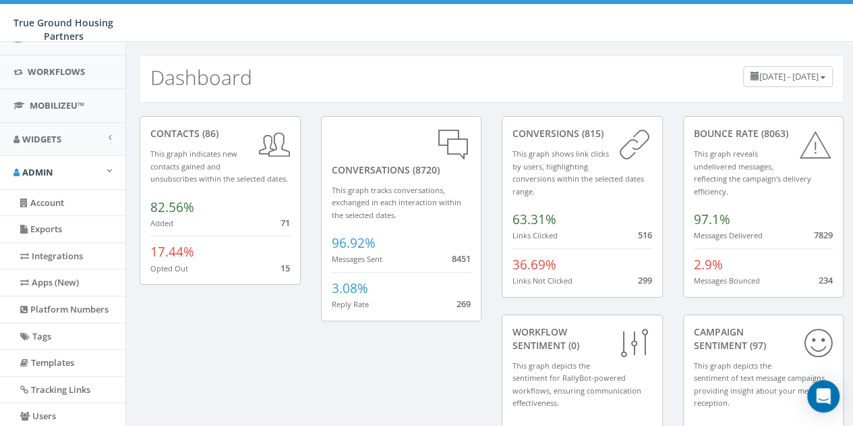
scroll to position [219, 0]
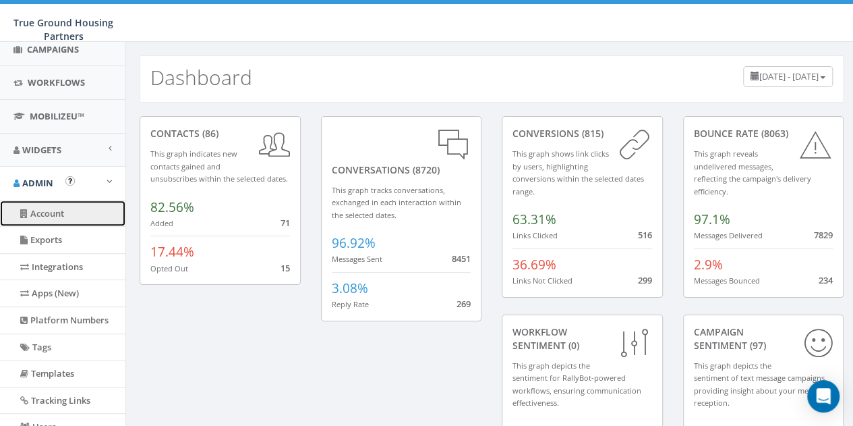
click at [68, 218] on link "Account" at bounding box center [62, 213] width 125 height 26
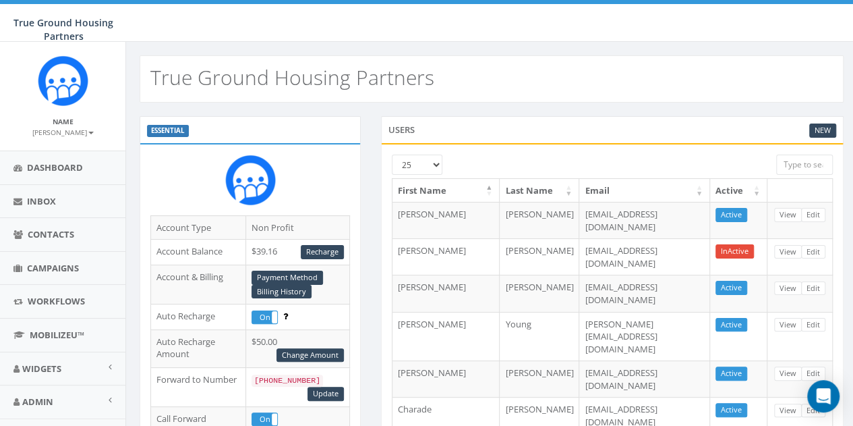
click at [162, 125] on label "ESSENTIAL" at bounding box center [168, 131] width 42 height 12
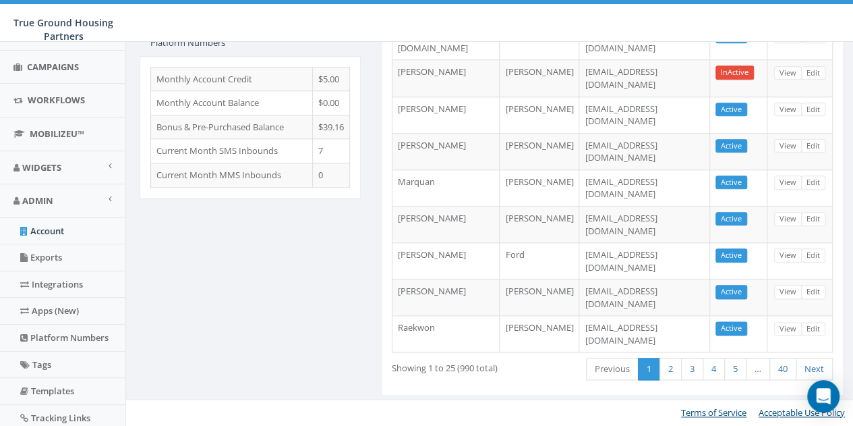
scroll to position [327, 0]
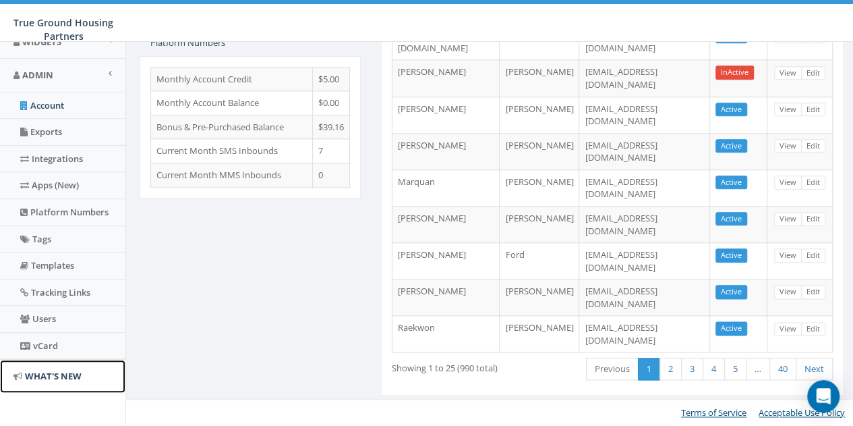
click at [58, 370] on span "What's New" at bounding box center [53, 376] width 57 height 12
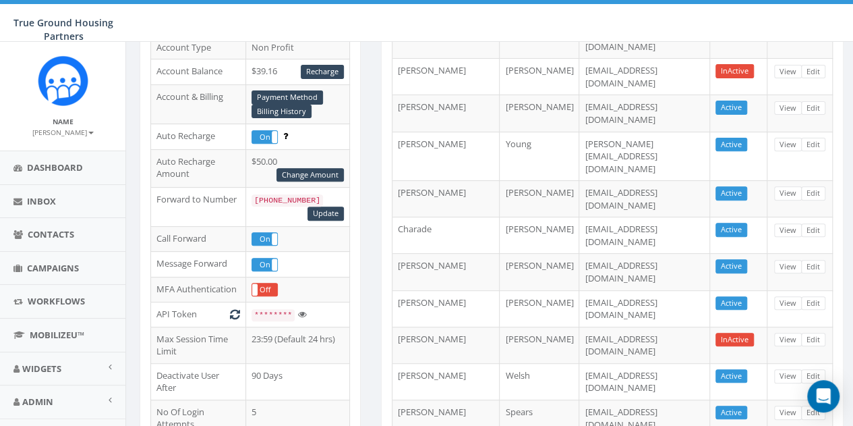
scroll to position [0, 0]
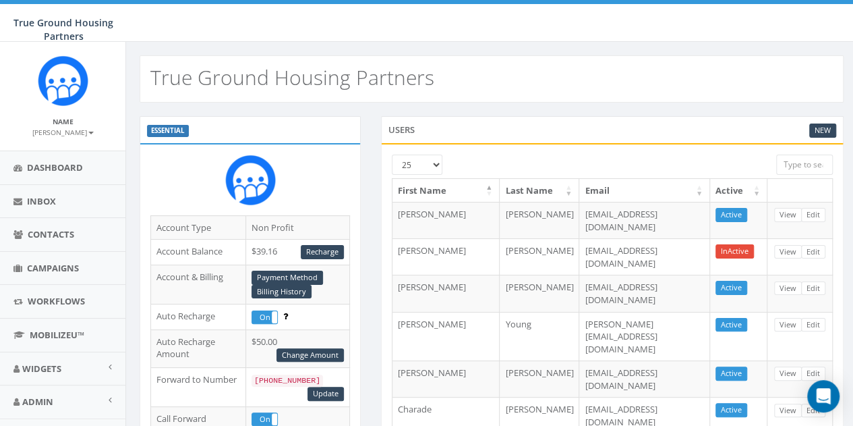
click at [244, 185] on img at bounding box center [250, 179] width 51 height 51
click at [283, 273] on link "Payment Method" at bounding box center [288, 278] width 72 height 14
click at [270, 285] on link "Billing History" at bounding box center [282, 292] width 60 height 14
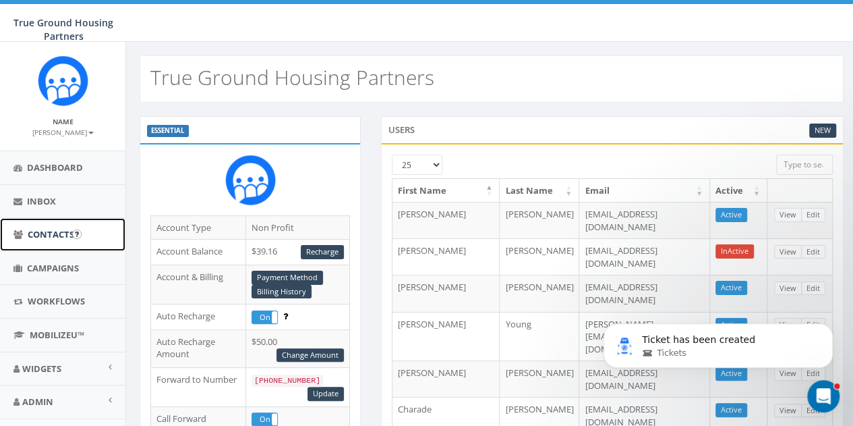
click at [49, 234] on span "Contacts" at bounding box center [51, 234] width 47 height 12
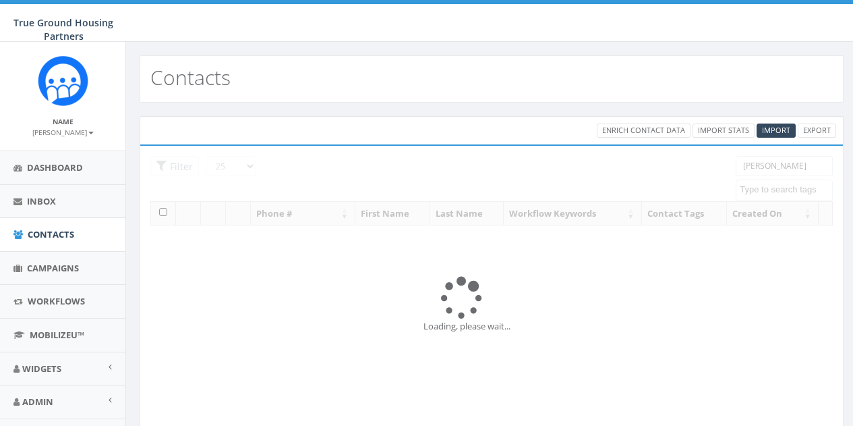
select select
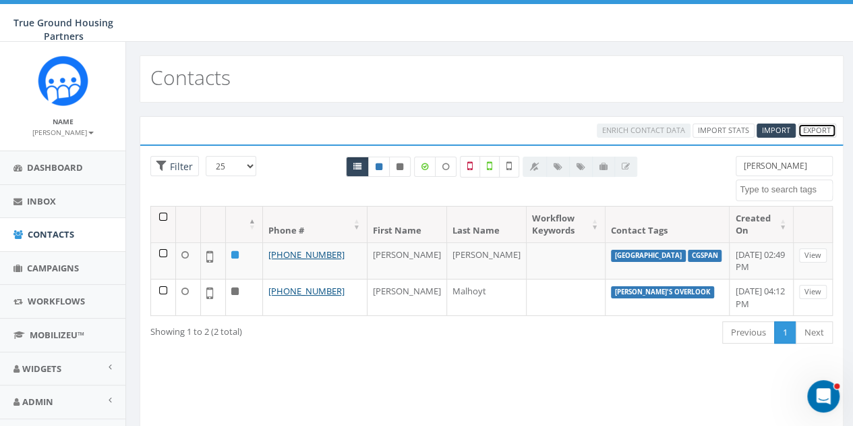
click at [814, 130] on link "Export" at bounding box center [817, 130] width 38 height 14
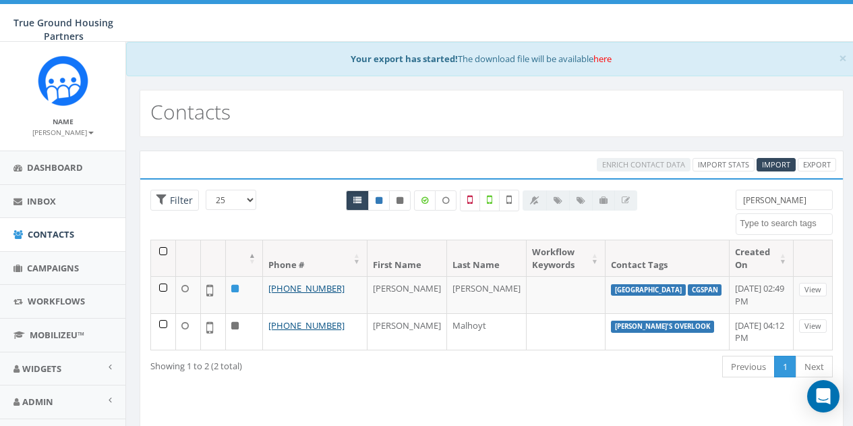
select select
click at [606, 57] on link "here" at bounding box center [603, 59] width 18 height 12
drag, startPoint x: 783, startPoint y: 194, endPoint x: 708, endPoint y: 182, distance: 75.1
click at [707, 184] on div "Loading the filters, please wait!! Phone Number is is not First Name is is not …" at bounding box center [492, 333] width 704 height 311
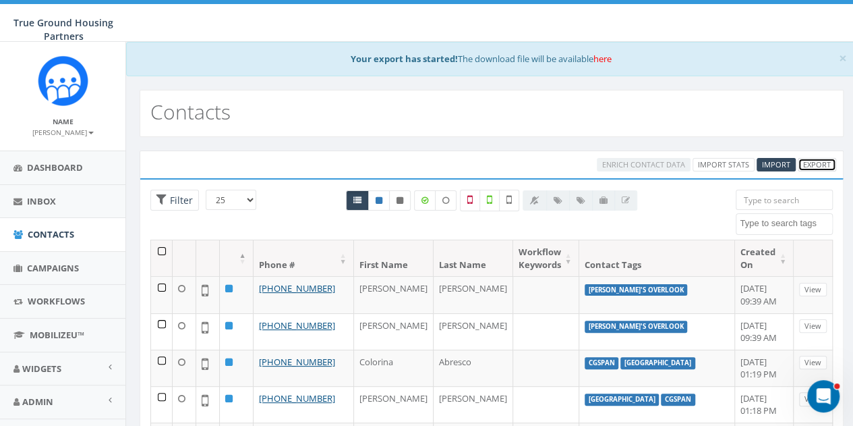
click at [814, 163] on link "Export" at bounding box center [817, 165] width 38 height 14
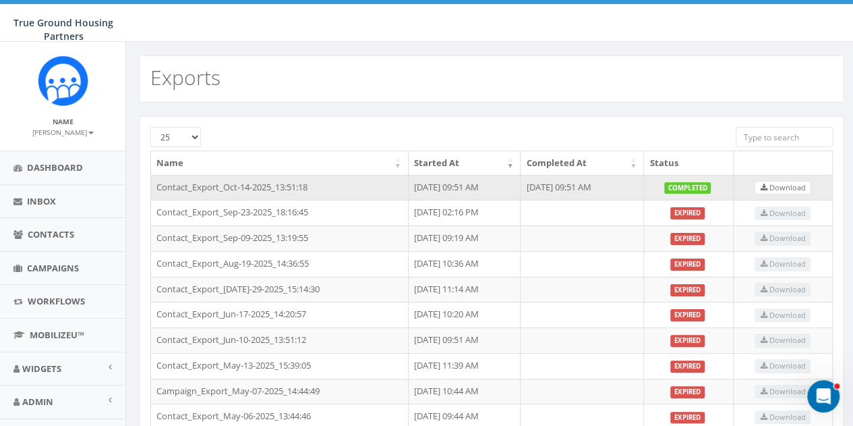
click at [711, 183] on label "completed" at bounding box center [687, 188] width 47 height 12
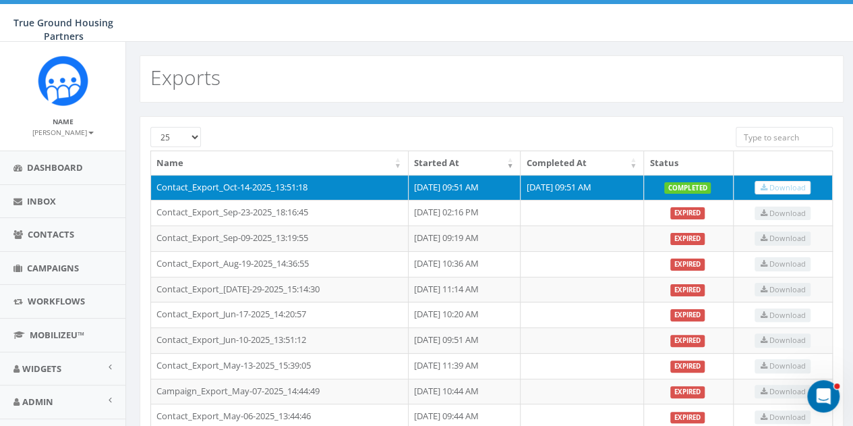
click at [818, 194] on td "Download" at bounding box center [783, 188] width 99 height 26
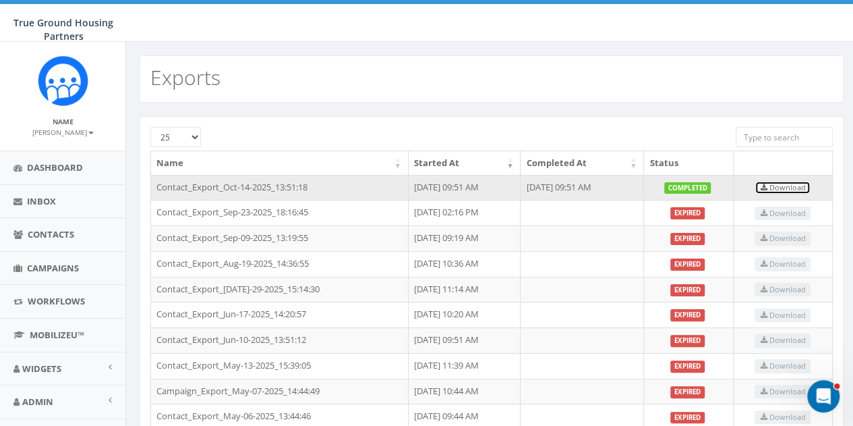
click at [805, 187] on span "Download" at bounding box center [782, 187] width 45 height 10
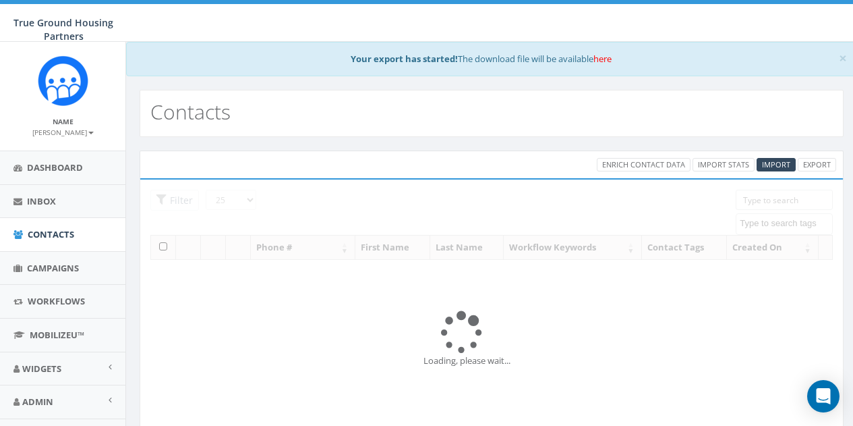
select select
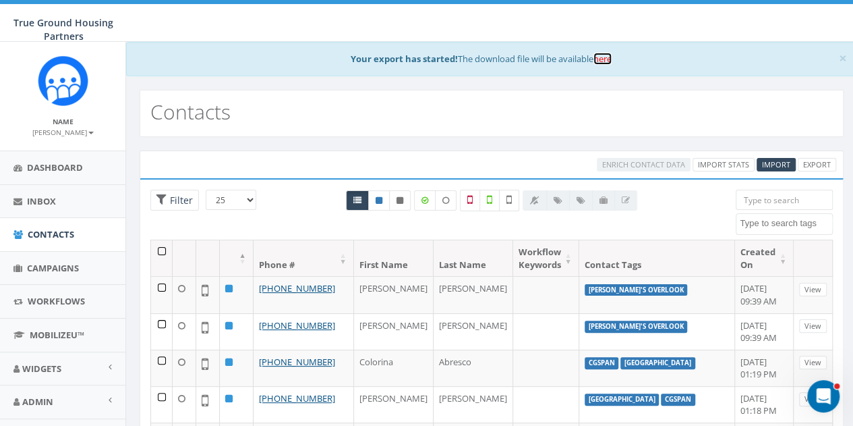
click at [612, 57] on link "here" at bounding box center [603, 59] width 18 height 12
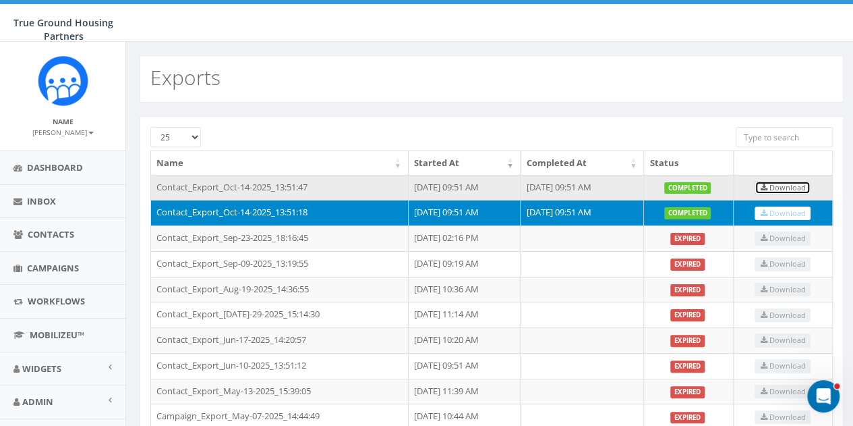
click at [767, 188] on icon at bounding box center [763, 187] width 7 height 7
